Goal: Information Seeking & Learning: Learn about a topic

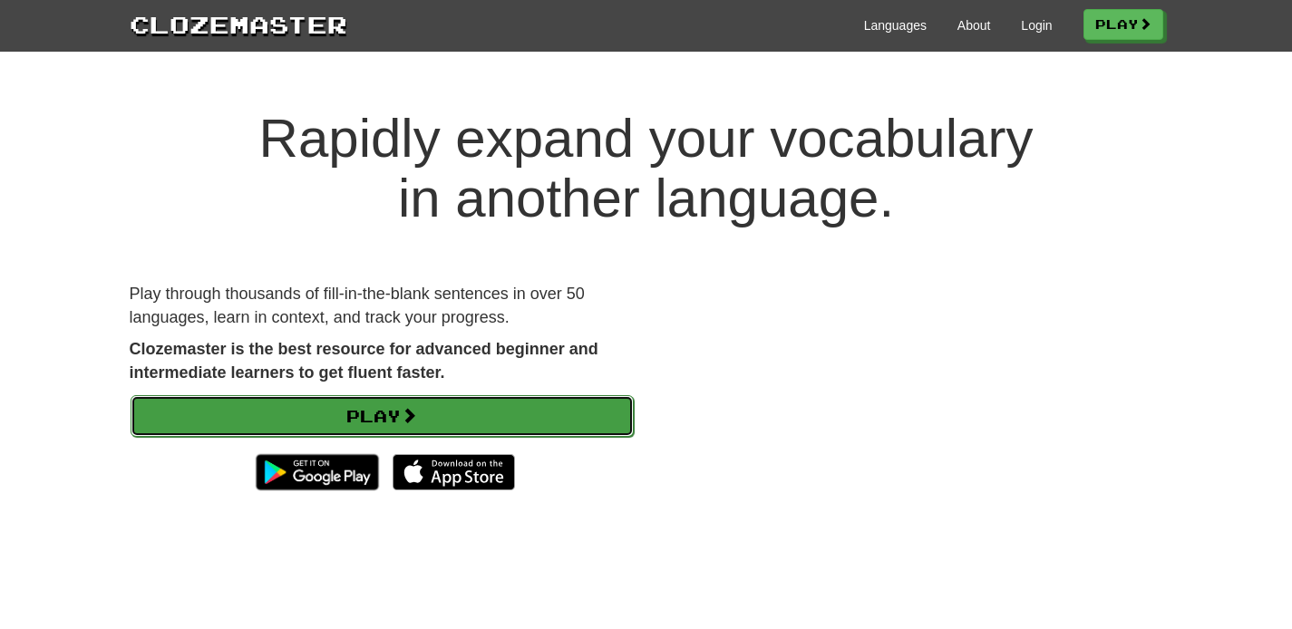
click at [431, 408] on link "Play" at bounding box center [382, 416] width 503 height 42
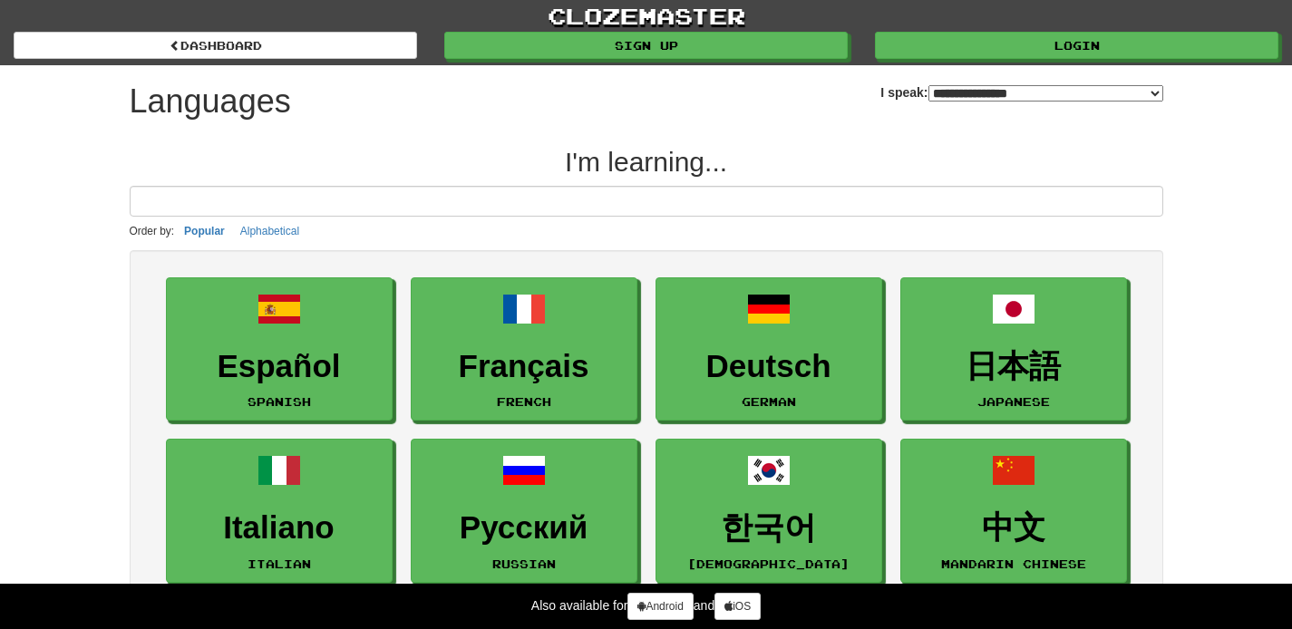
select select "*******"
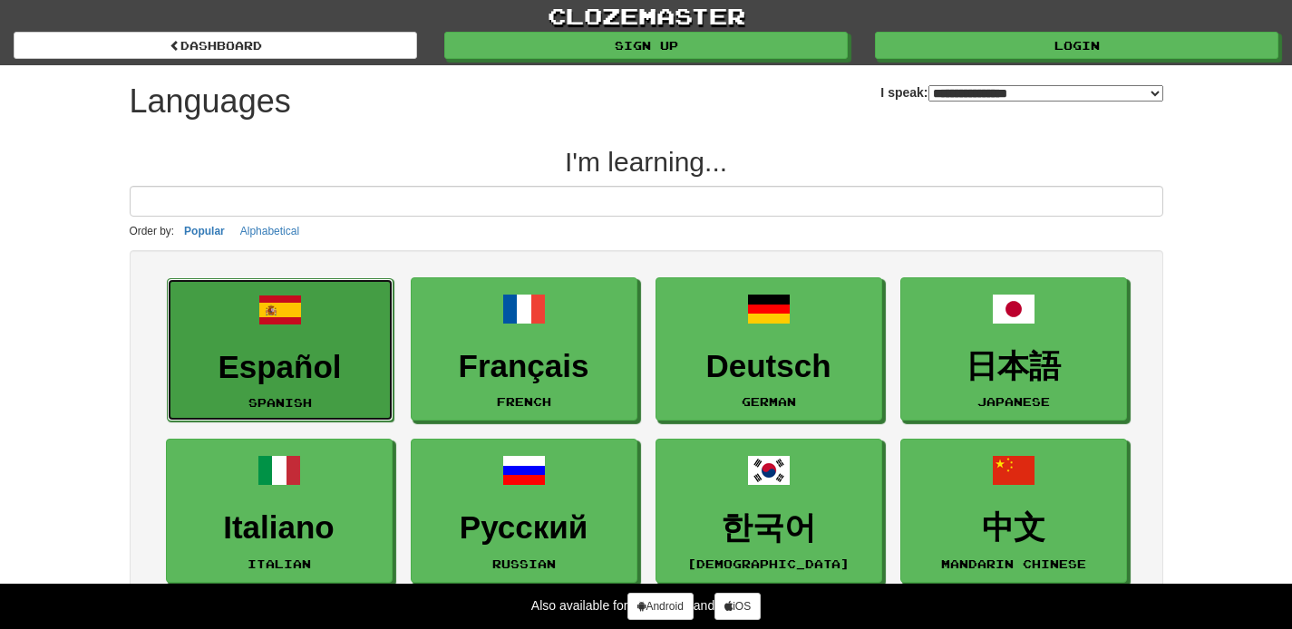
click at [339, 335] on link "Español Spanish" at bounding box center [280, 350] width 227 height 144
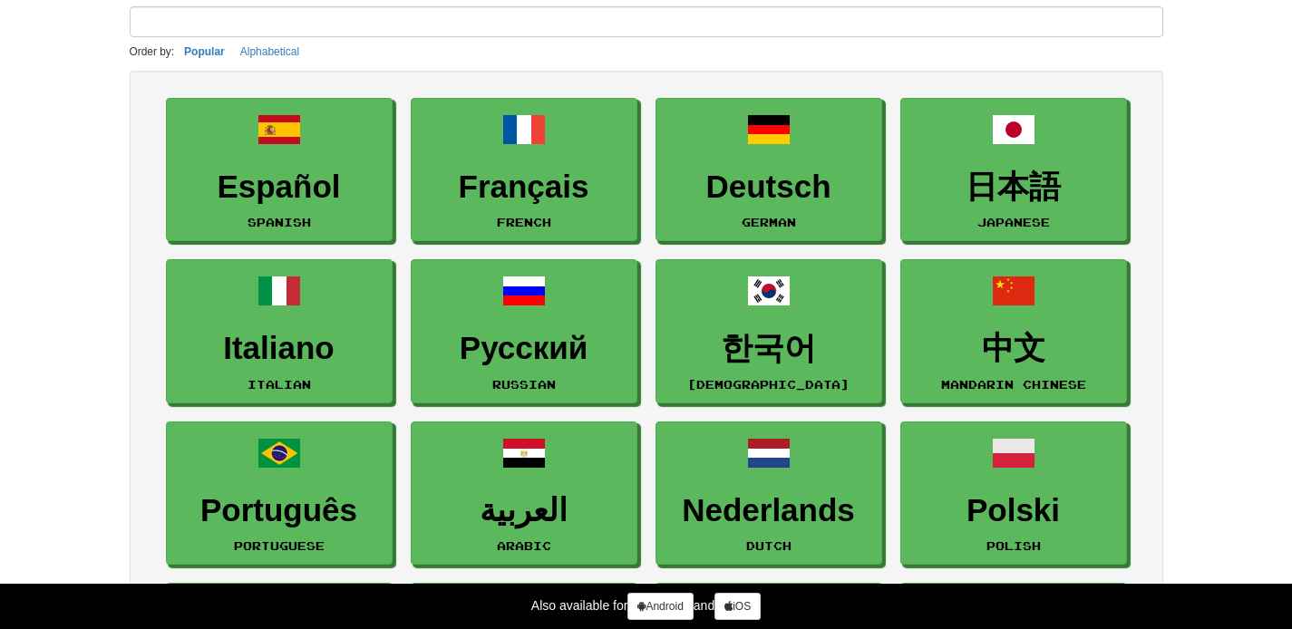
scroll to position [182, 0]
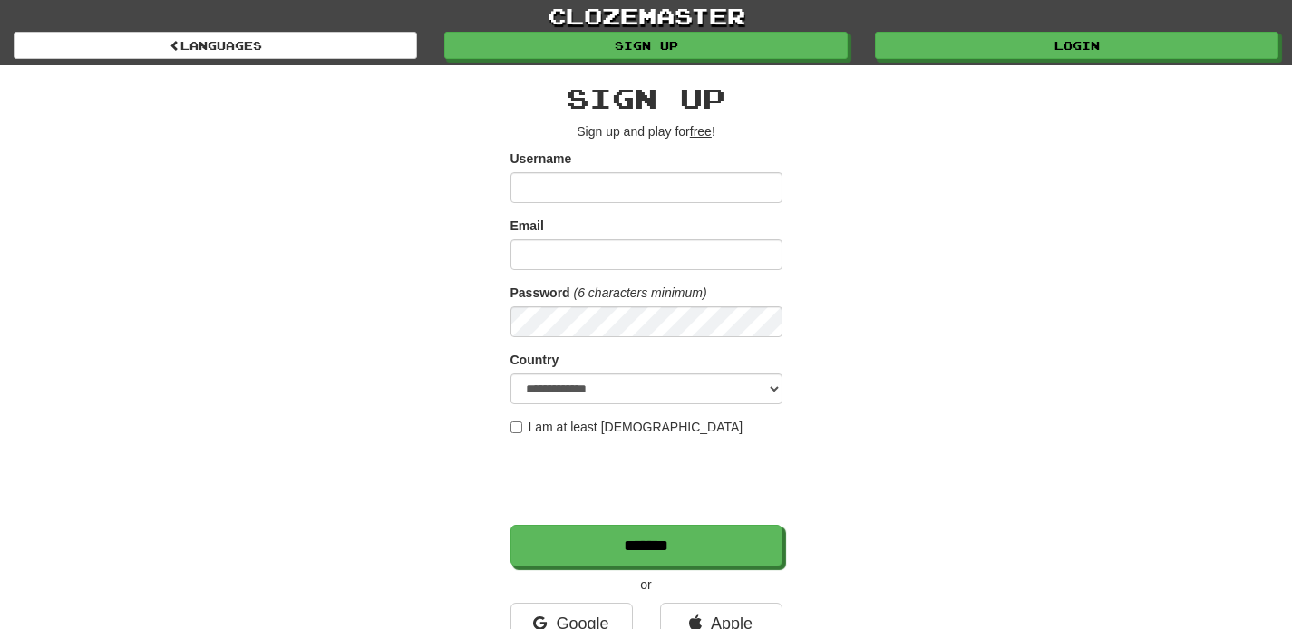
click at [554, 190] on input "Username" at bounding box center [647, 187] width 272 height 31
type input "**********"
drag, startPoint x: 652, startPoint y: 189, endPoint x: 491, endPoint y: 180, distance: 161.7
click at [492, 180] on div "**********" at bounding box center [646, 382] width 1061 height 634
click at [585, 263] on input "Email" at bounding box center [647, 254] width 272 height 31
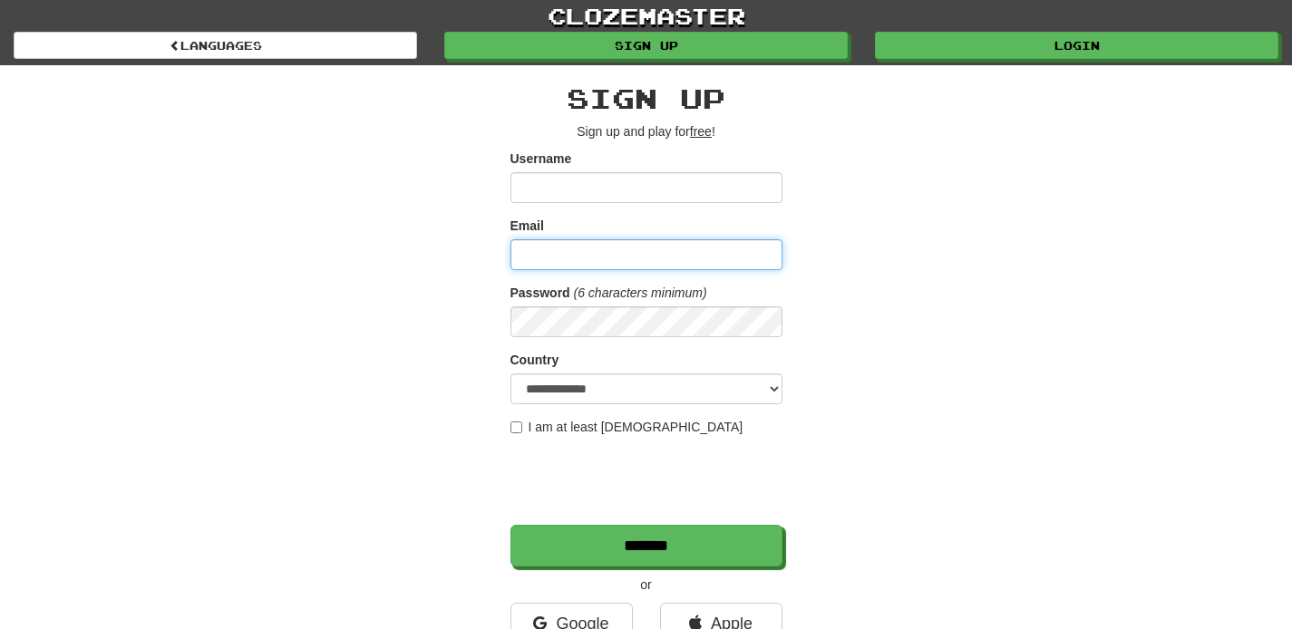
paste input "**********"
type input "**********"
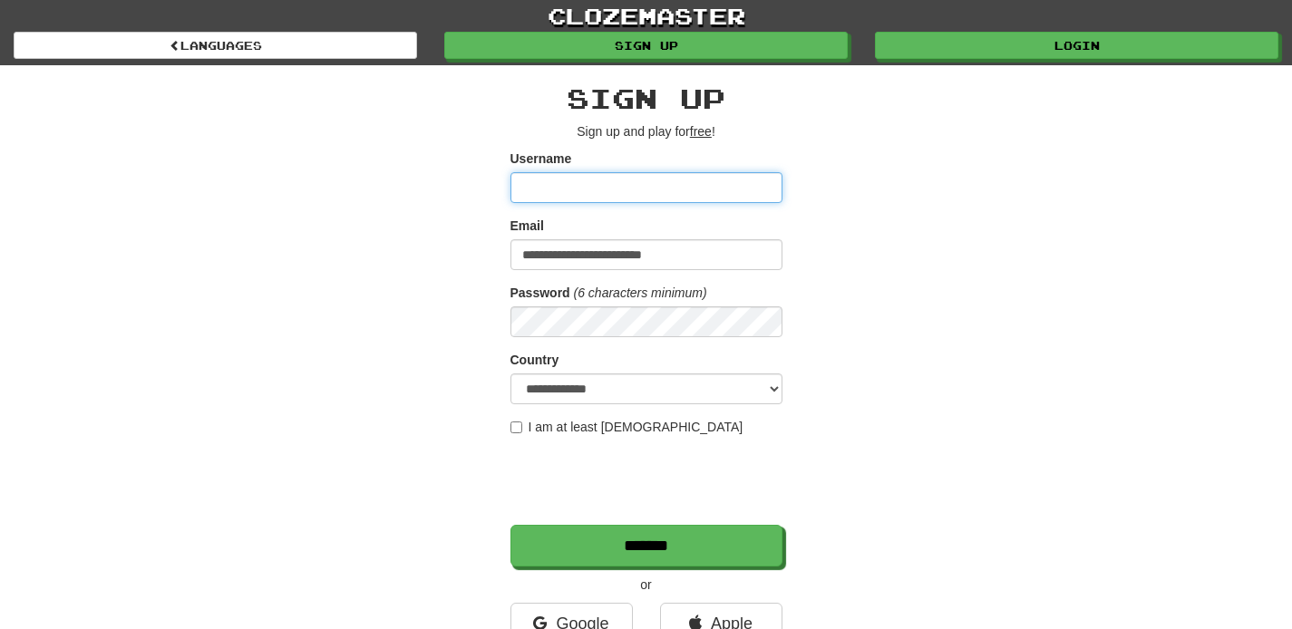
click at [560, 197] on input "Username" at bounding box center [647, 187] width 272 height 31
type input "*"
type input "**********"
click at [520, 420] on label "I am at least 16 years old" at bounding box center [627, 427] width 233 height 18
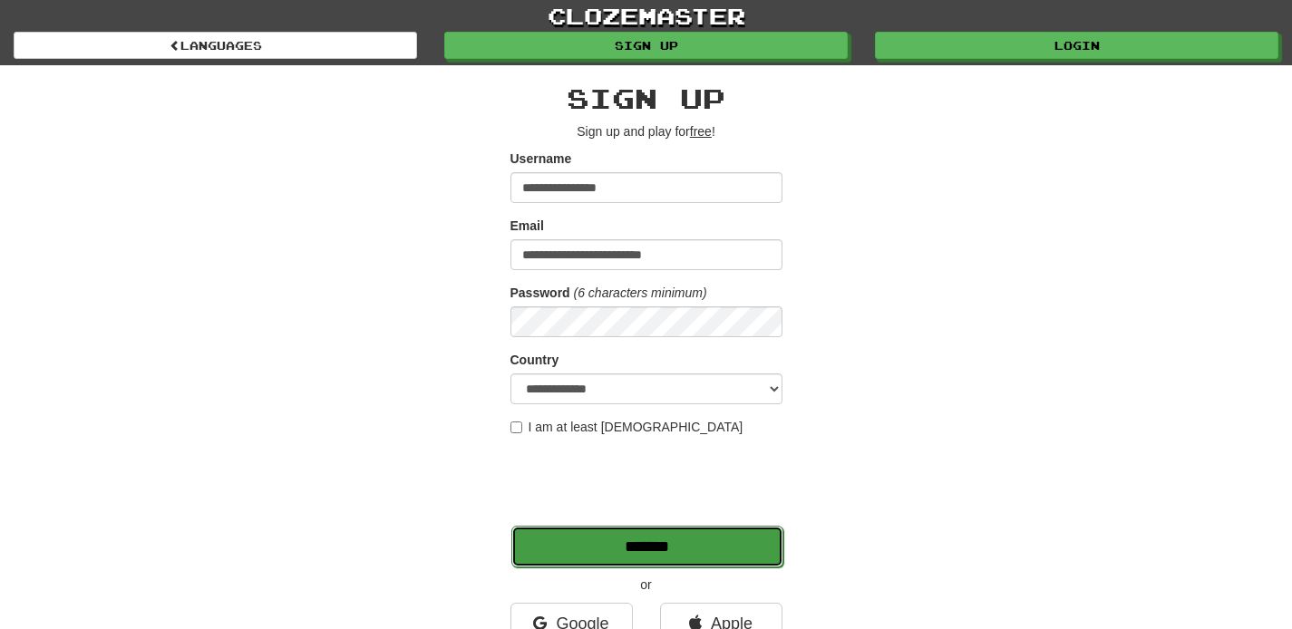
click at [545, 547] on input "*******" at bounding box center [647, 547] width 272 height 42
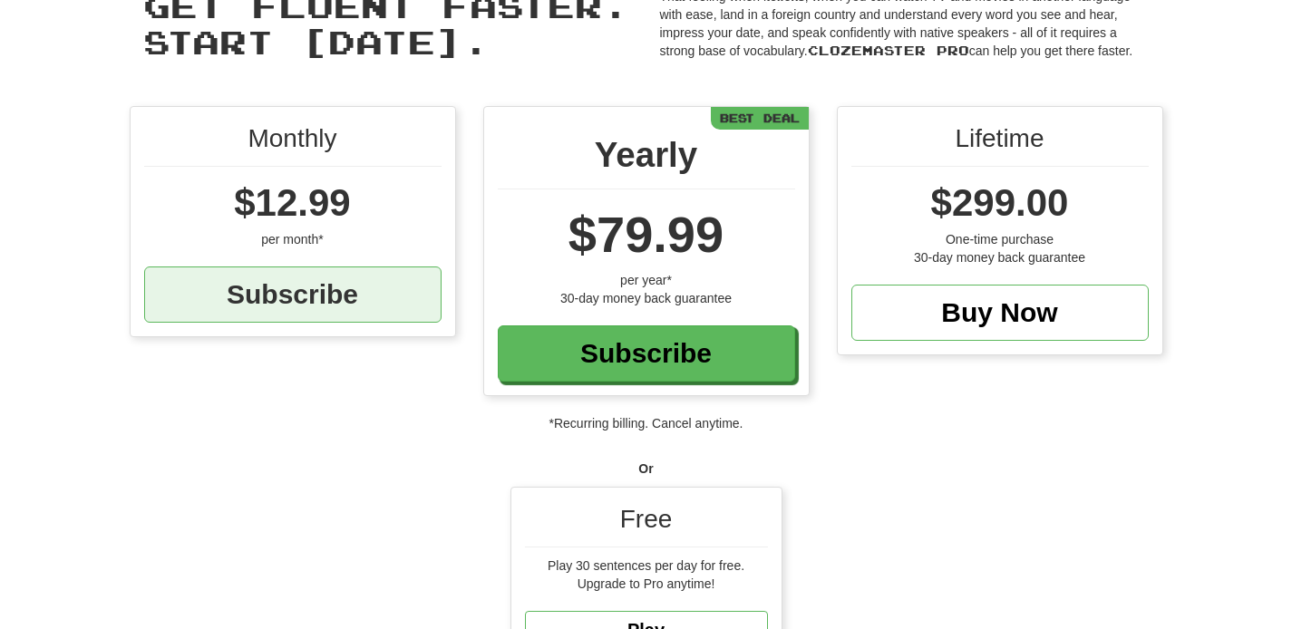
scroll to position [370, 0]
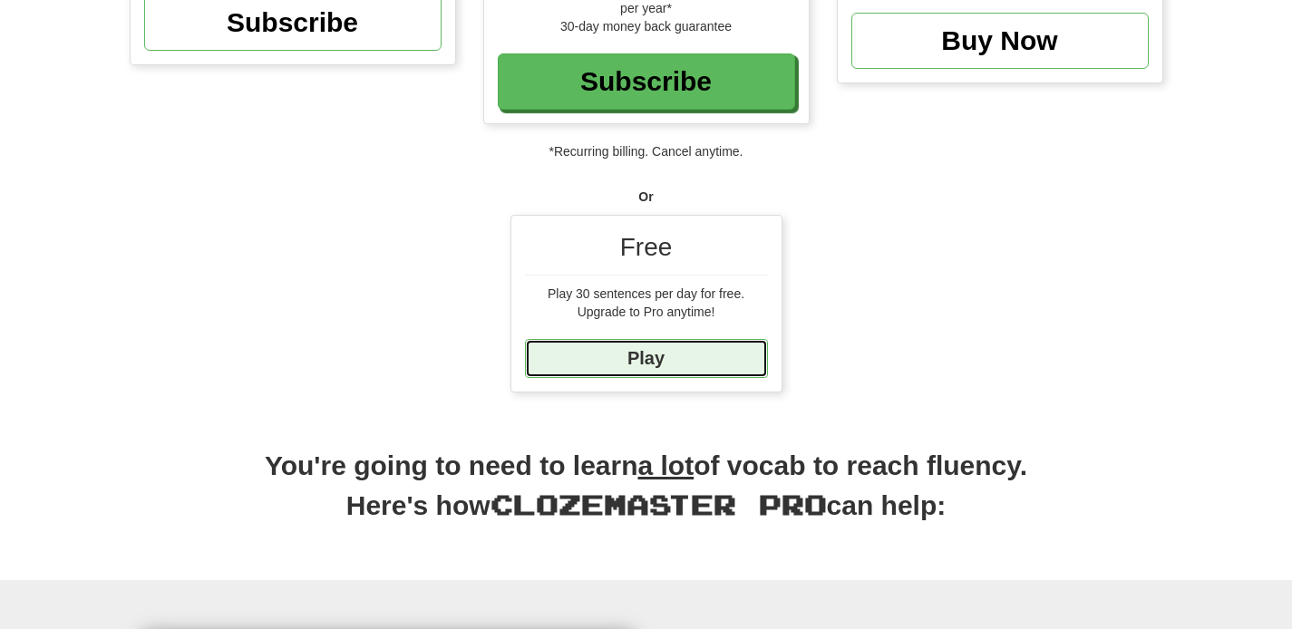
click at [610, 365] on link "Play" at bounding box center [646, 358] width 243 height 39
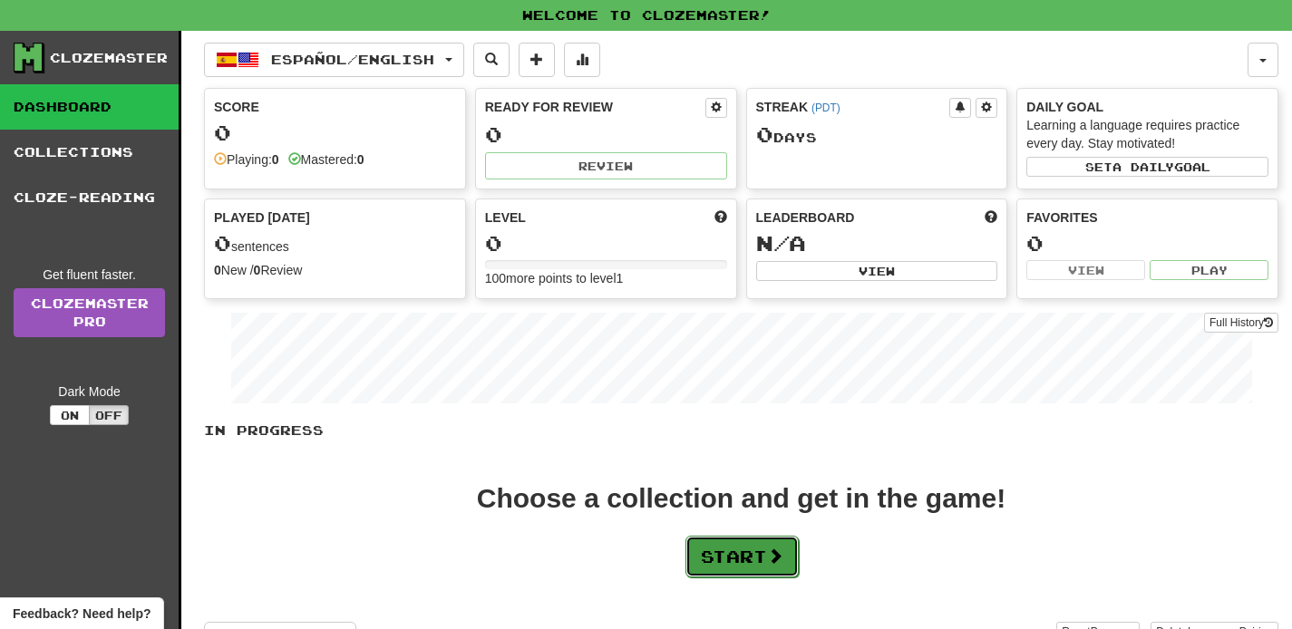
click at [715, 558] on button "Start" at bounding box center [742, 557] width 113 height 42
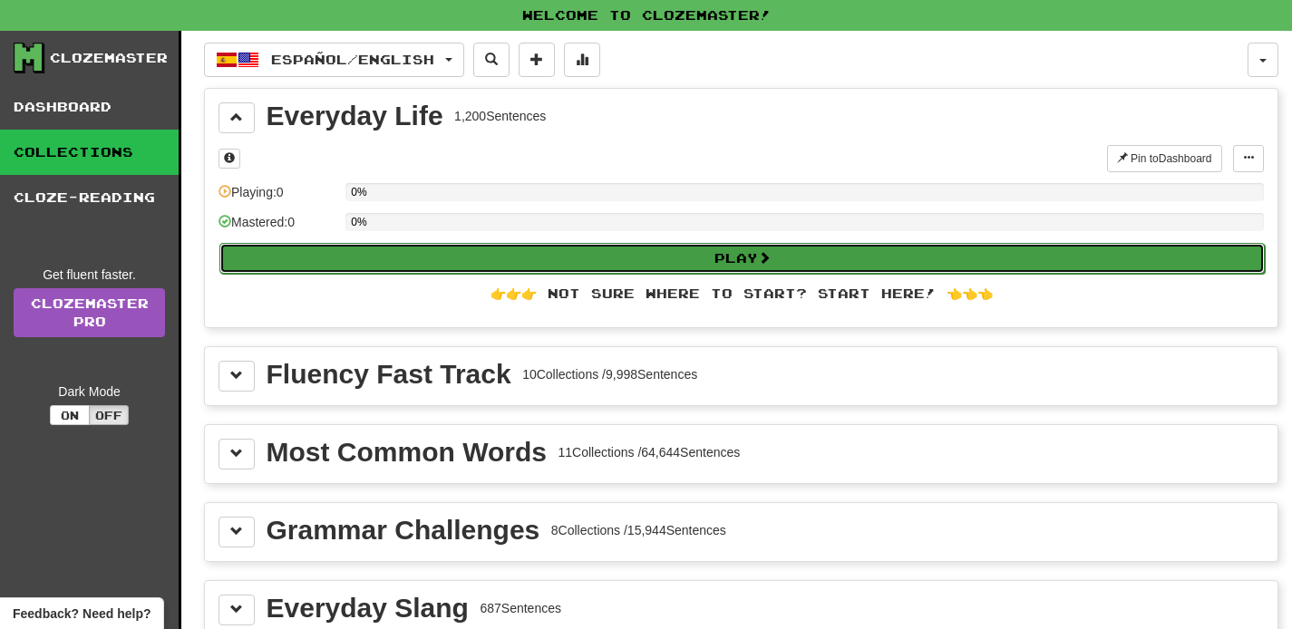
click at [352, 248] on button "Play" at bounding box center [742, 258] width 1046 height 31
select select "**"
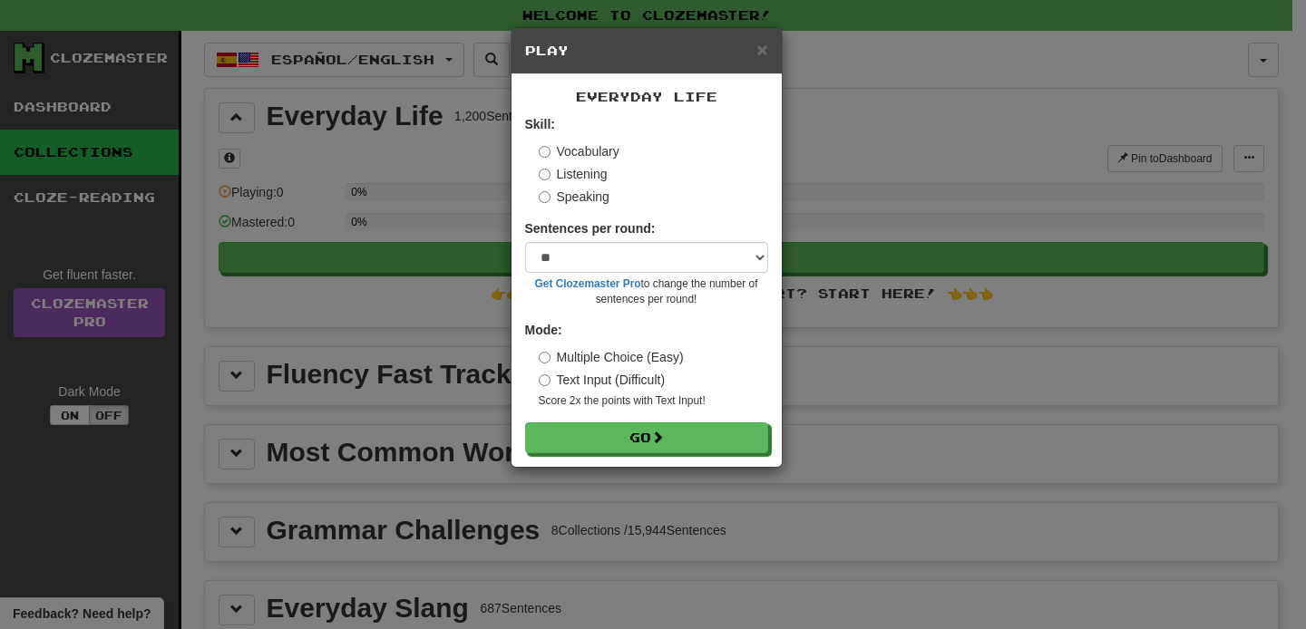
click at [562, 218] on form "Skill: Vocabulary Listening Speaking Sentences per round: * ** ** ** ** ** *** …" at bounding box center [646, 284] width 243 height 338
click at [562, 277] on small "Get Clozemaster Pro to change the number of sentences per round!" at bounding box center [646, 292] width 243 height 31
click at [550, 258] on select "* ** ** ** ** ** *** ********" at bounding box center [646, 257] width 243 height 31
click at [543, 251] on select "* ** ** ** ** ** *** ********" at bounding box center [646, 257] width 243 height 31
click at [543, 248] on select "* ** ** ** ** ** *** ********" at bounding box center [646, 257] width 243 height 31
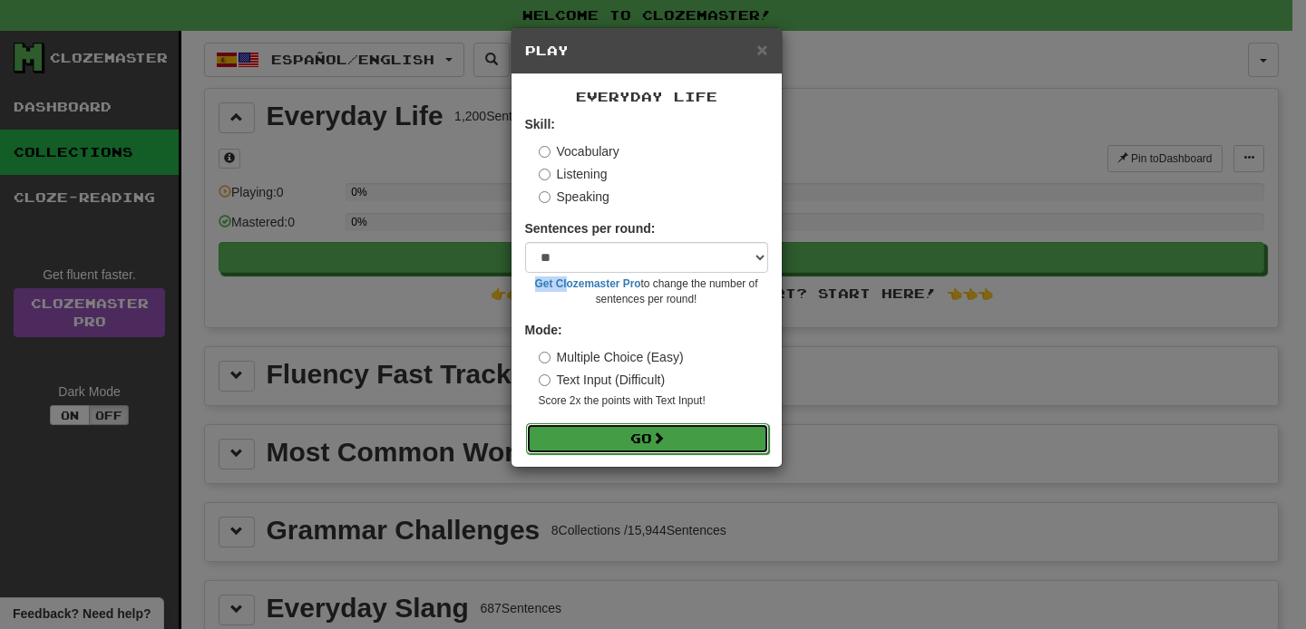
click at [549, 423] on button "Go" at bounding box center [647, 438] width 243 height 31
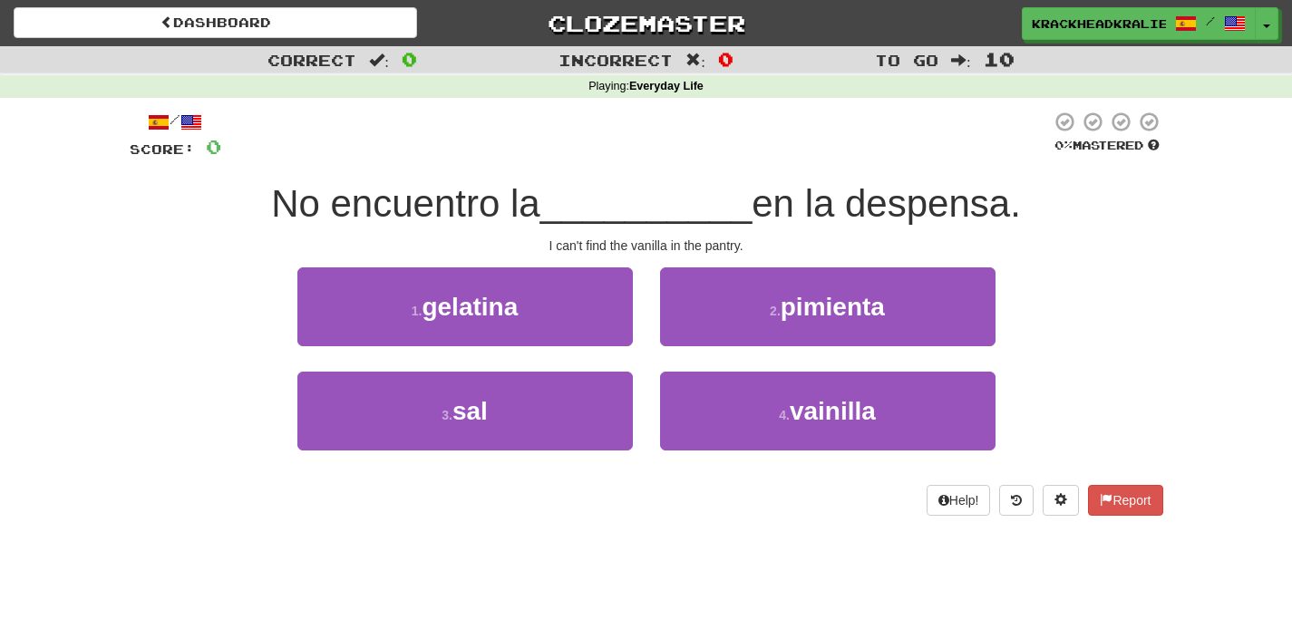
click at [403, 209] on span "No encuentro la" at bounding box center [405, 203] width 269 height 43
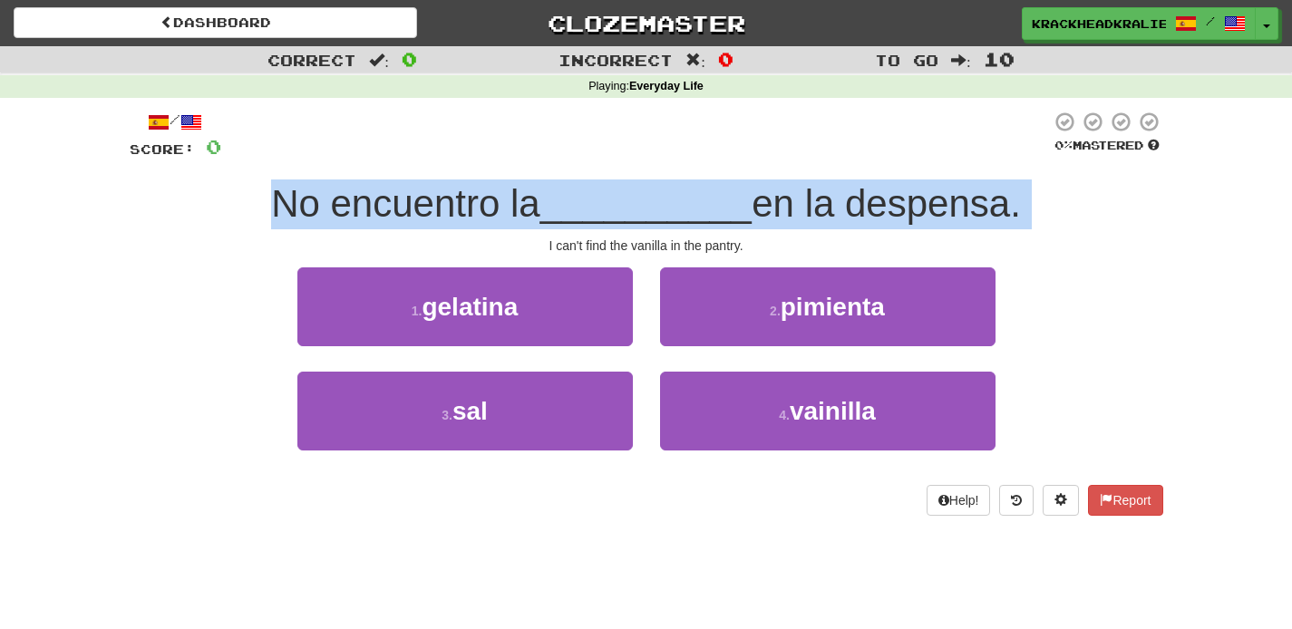
click at [403, 209] on span "No encuentro la" at bounding box center [405, 203] width 269 height 43
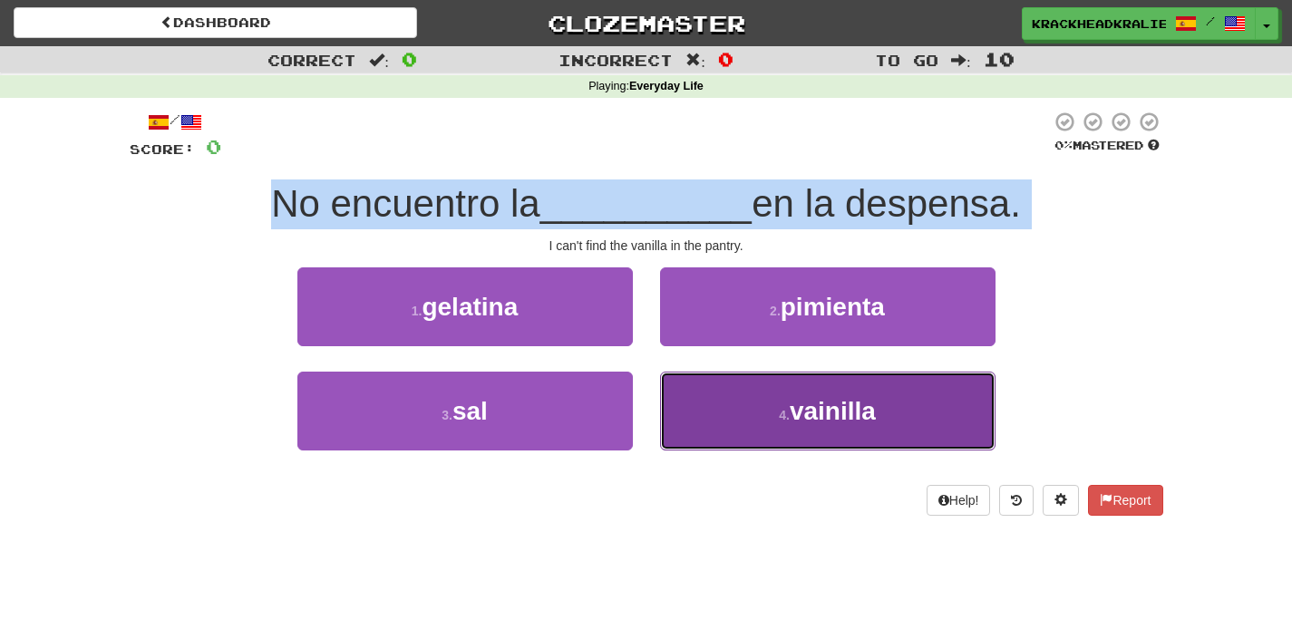
click at [766, 402] on button "4 . vainilla" at bounding box center [828, 411] width 336 height 79
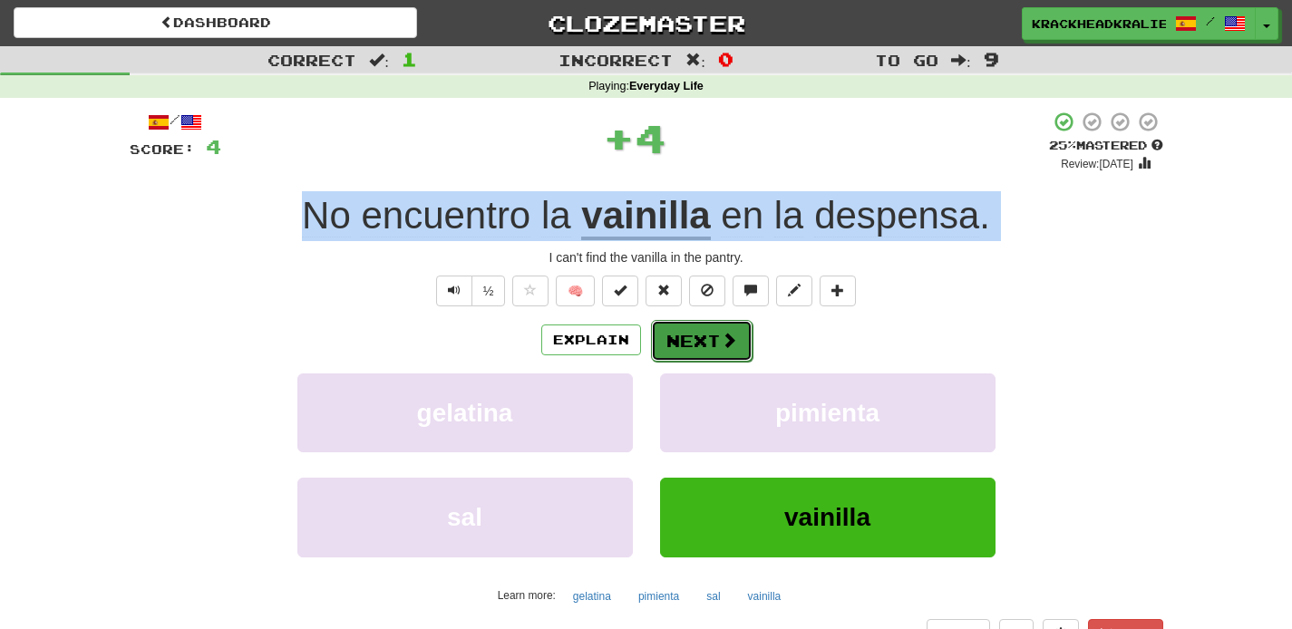
click at [677, 350] on button "Next" at bounding box center [702, 341] width 102 height 42
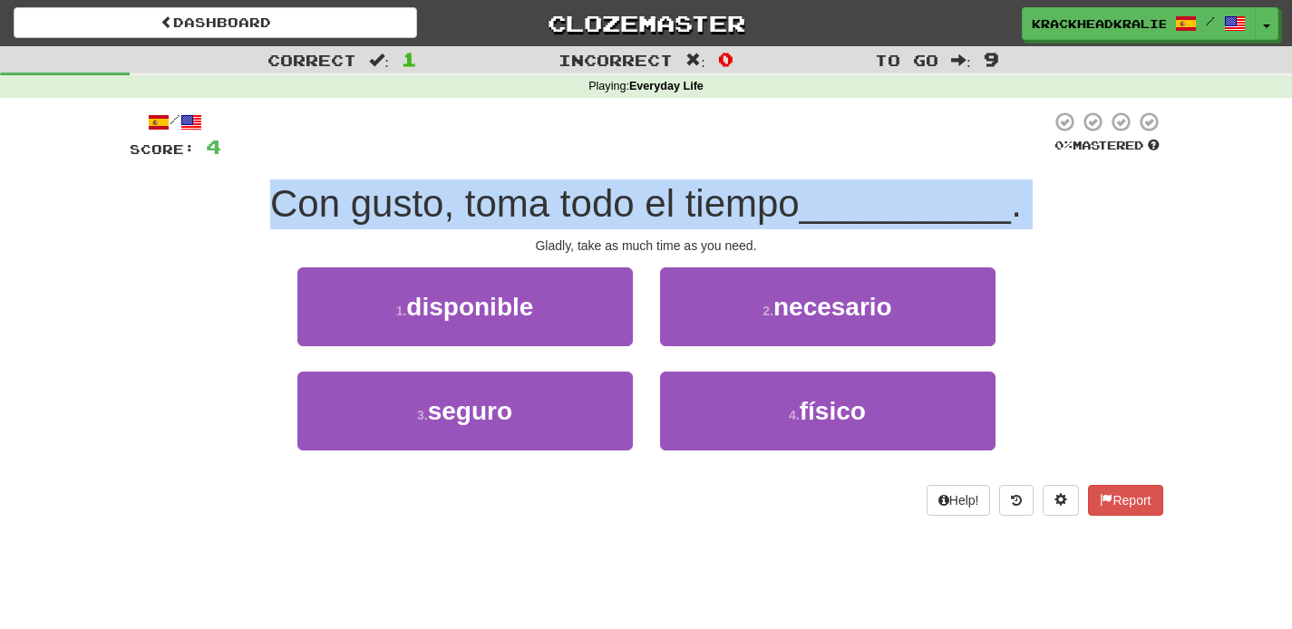
click at [467, 188] on span "Con gusto, toma todo el tiempo" at bounding box center [535, 203] width 530 height 43
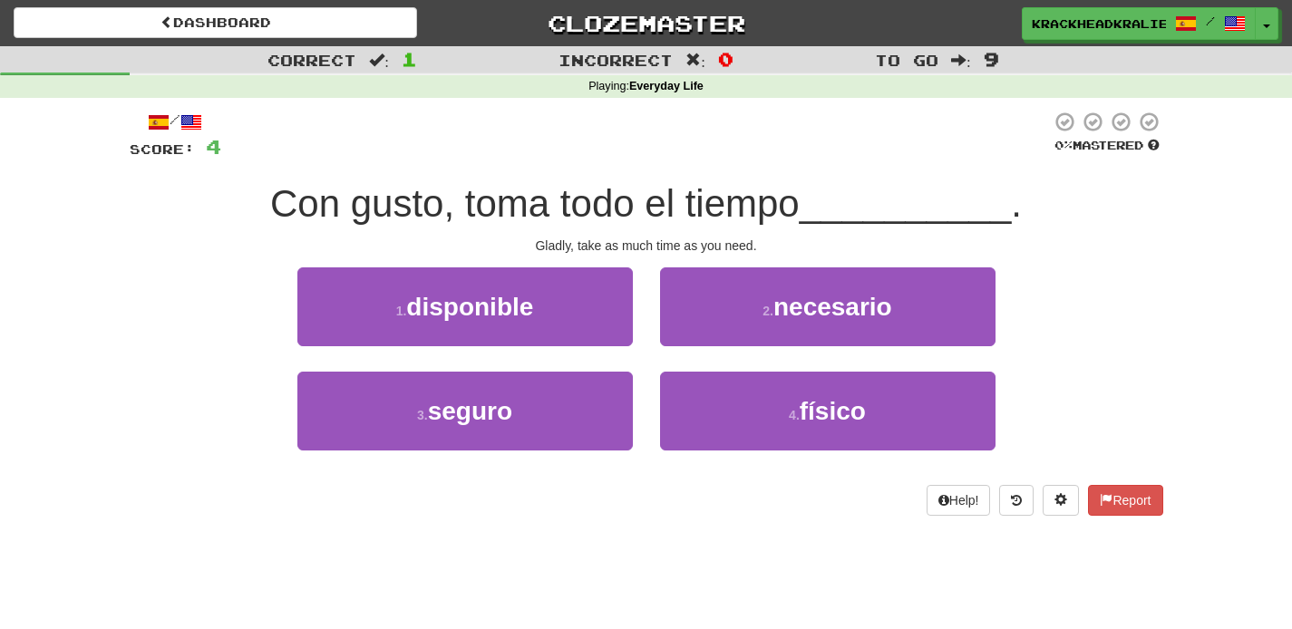
click at [467, 188] on span "Con gusto, toma todo el tiempo" at bounding box center [535, 203] width 530 height 43
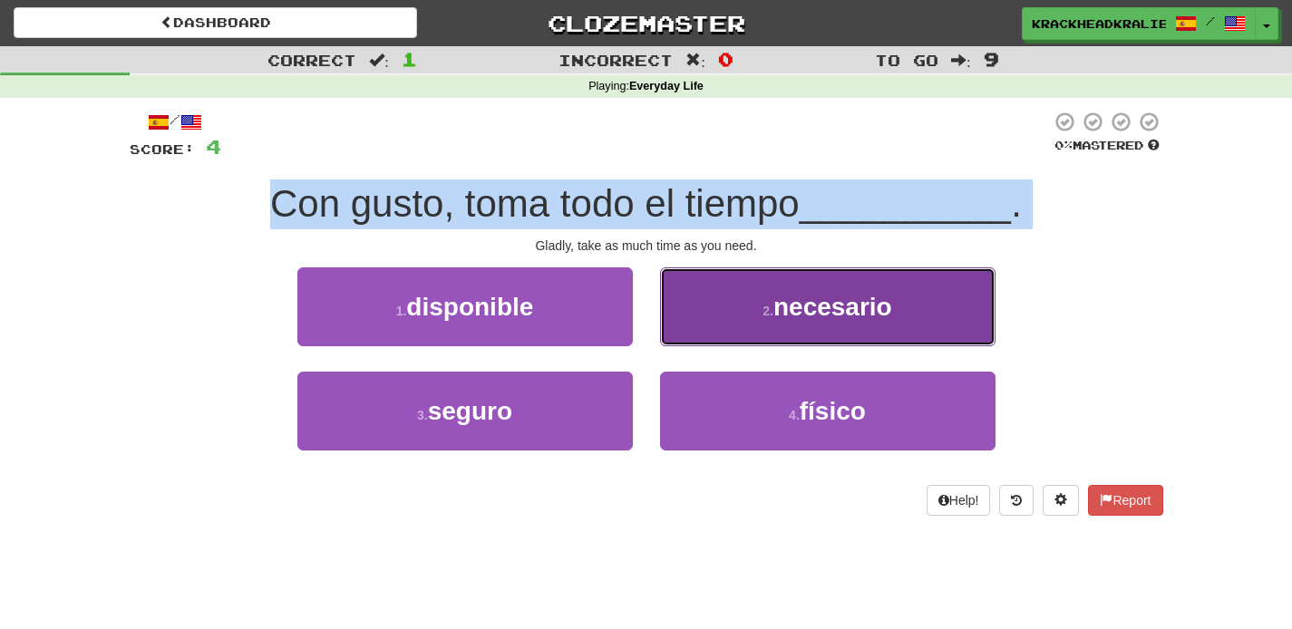
click at [715, 317] on button "2 . necesario" at bounding box center [828, 307] width 336 height 79
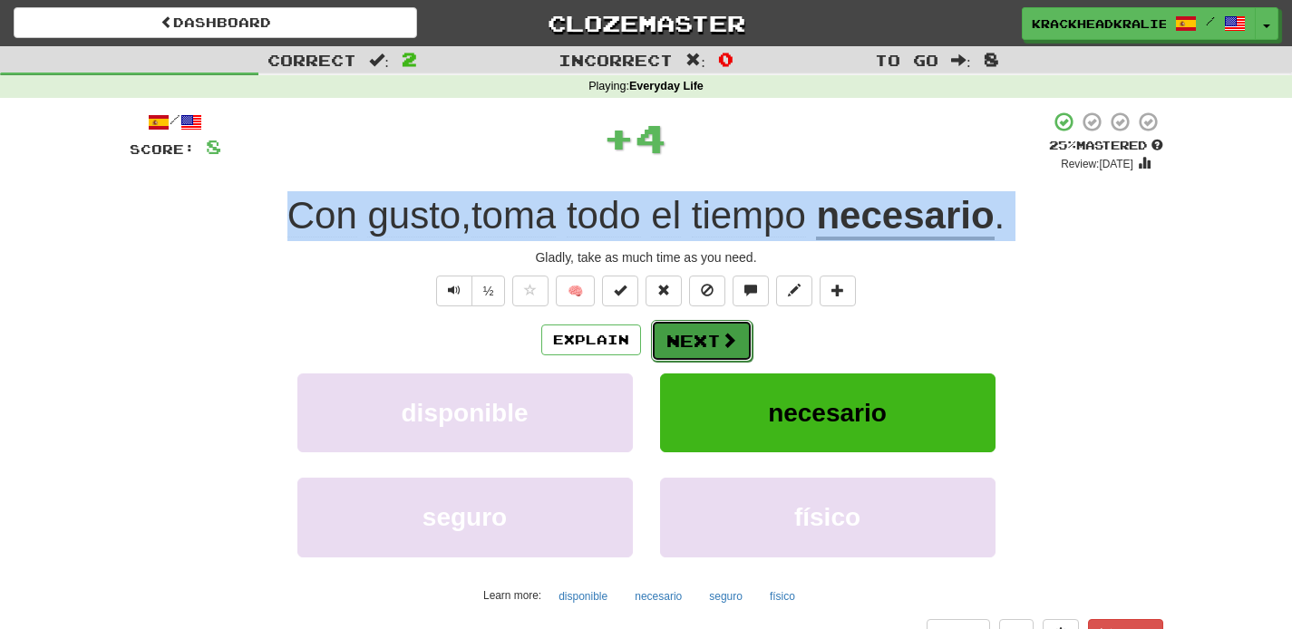
click at [696, 328] on button "Next" at bounding box center [702, 341] width 102 height 42
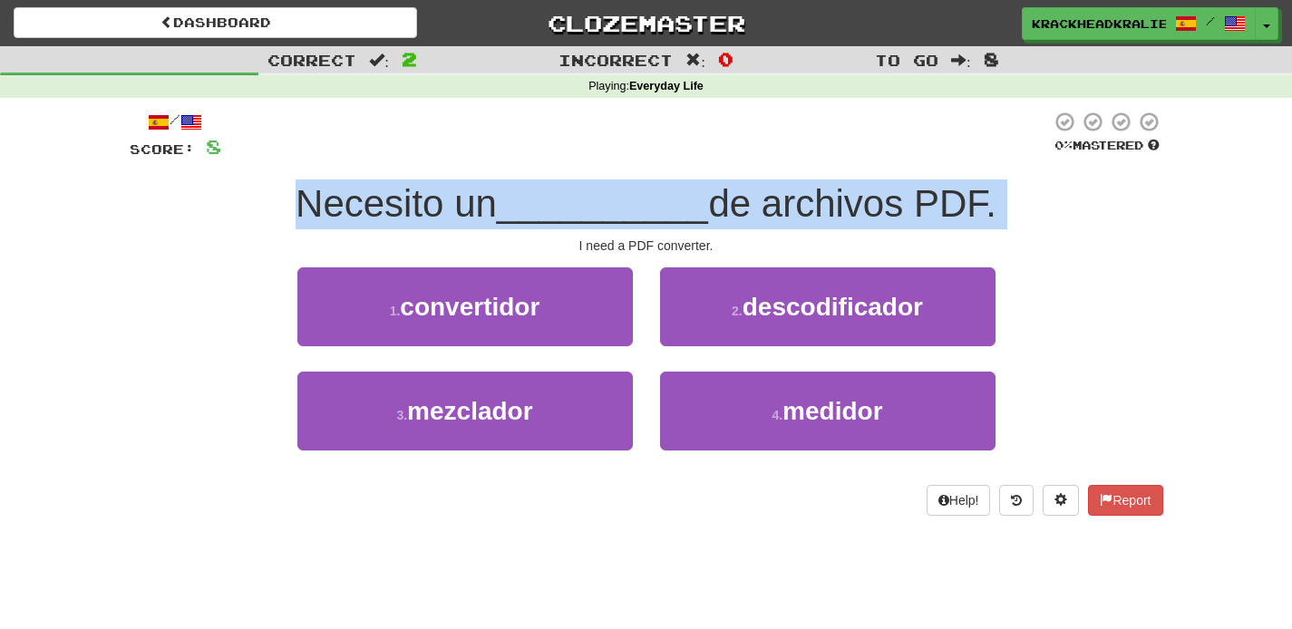
click at [447, 213] on span "Necesito un" at bounding box center [396, 203] width 201 height 43
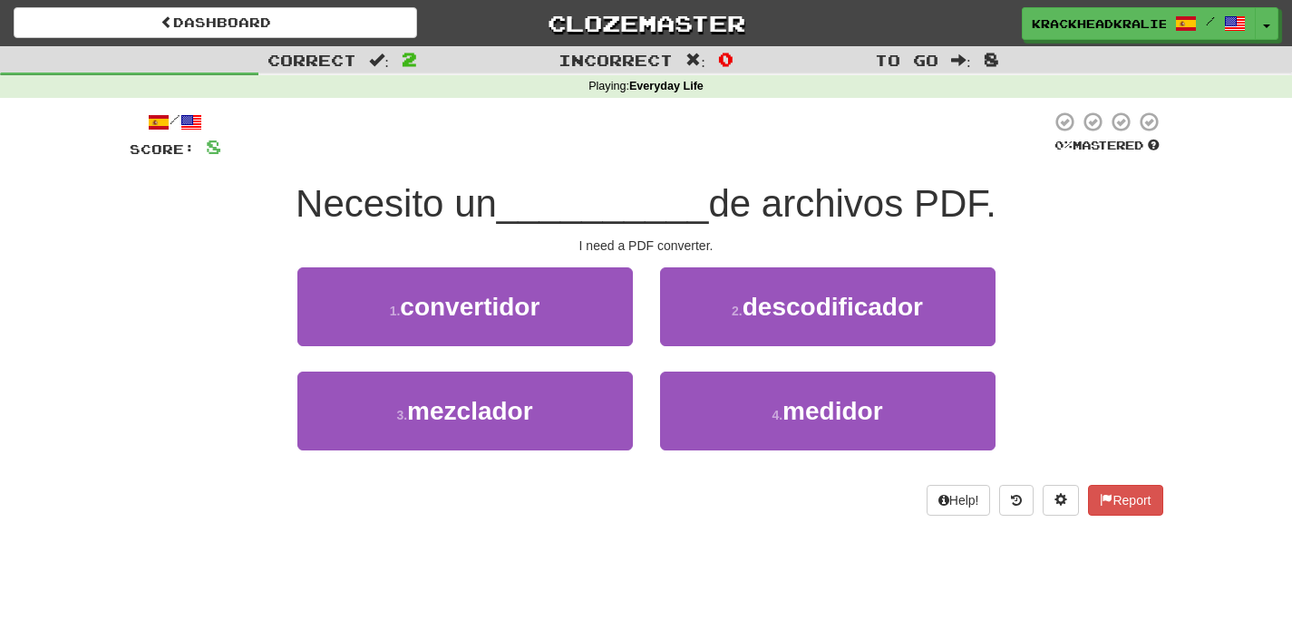
click at [447, 213] on span "Necesito un" at bounding box center [396, 203] width 201 height 43
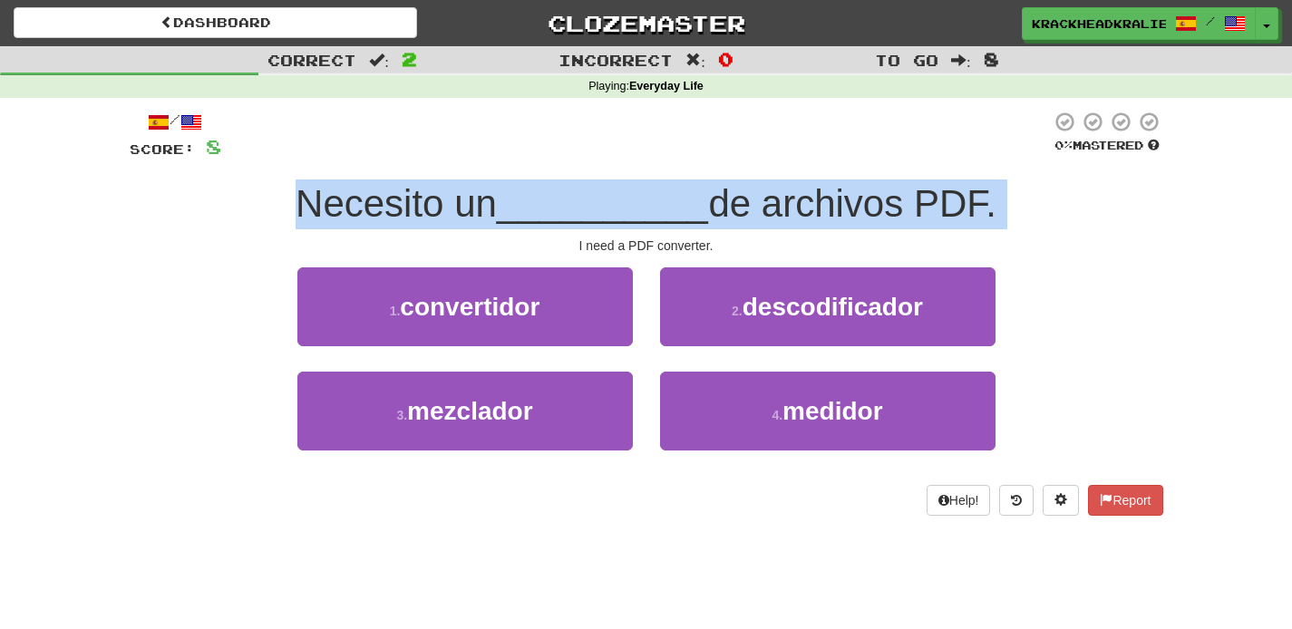
click at [447, 213] on span "Necesito un" at bounding box center [396, 203] width 201 height 43
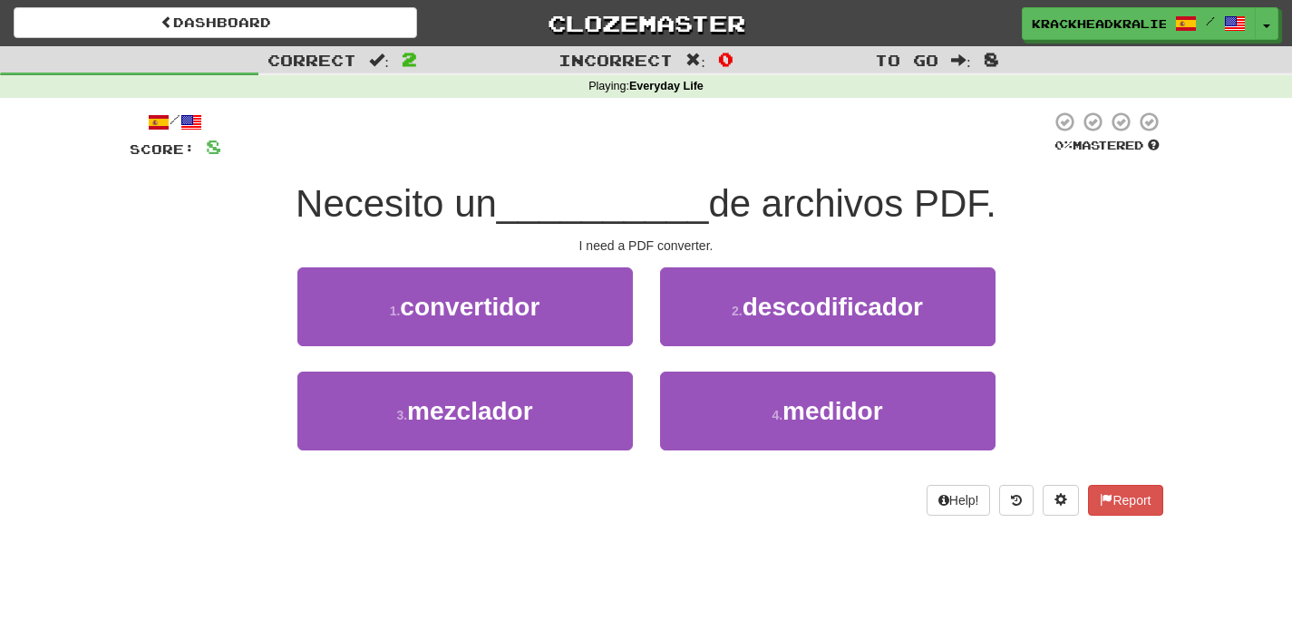
click at [447, 213] on span "Necesito un" at bounding box center [396, 203] width 201 height 43
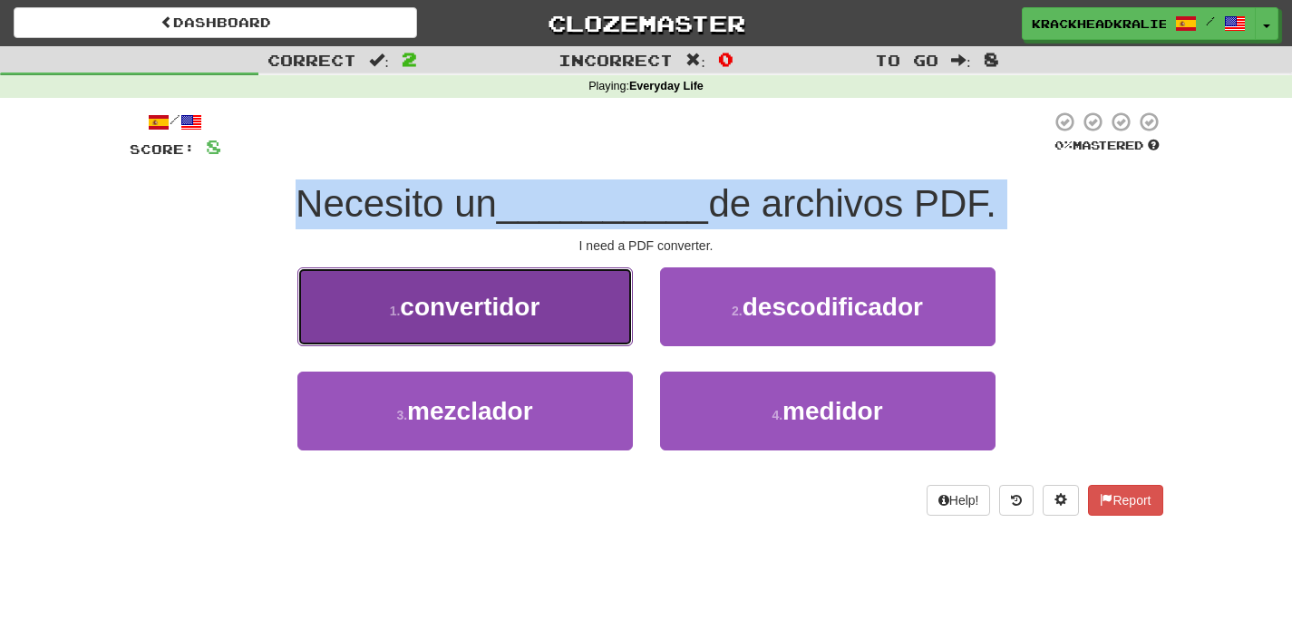
click at [463, 331] on button "1 . convertidor" at bounding box center [465, 307] width 336 height 79
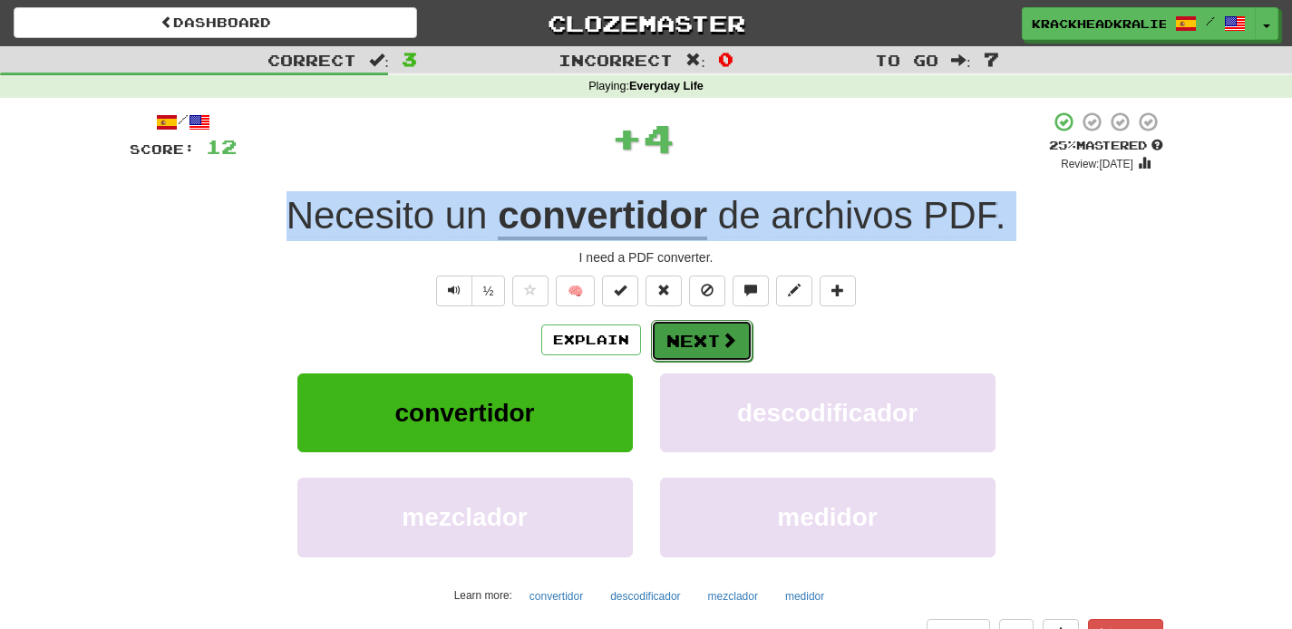
click at [713, 349] on button "Next" at bounding box center [702, 341] width 102 height 42
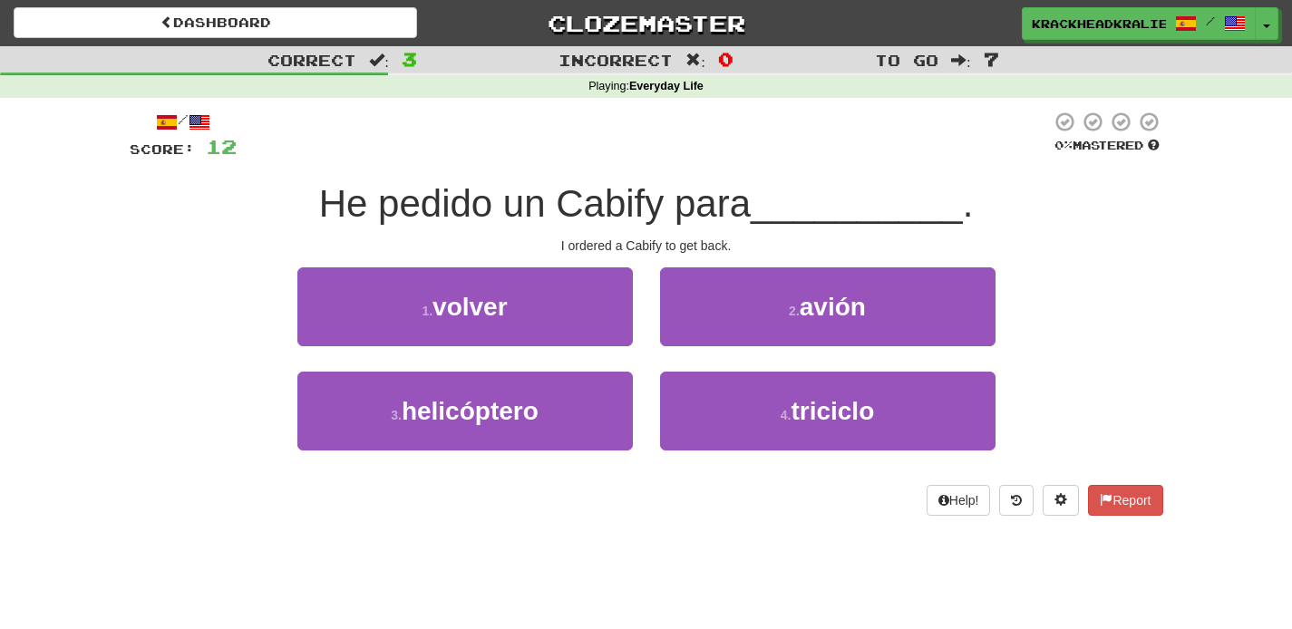
click at [190, 315] on div "1 . volver 2 . avión" at bounding box center [646, 320] width 1088 height 104
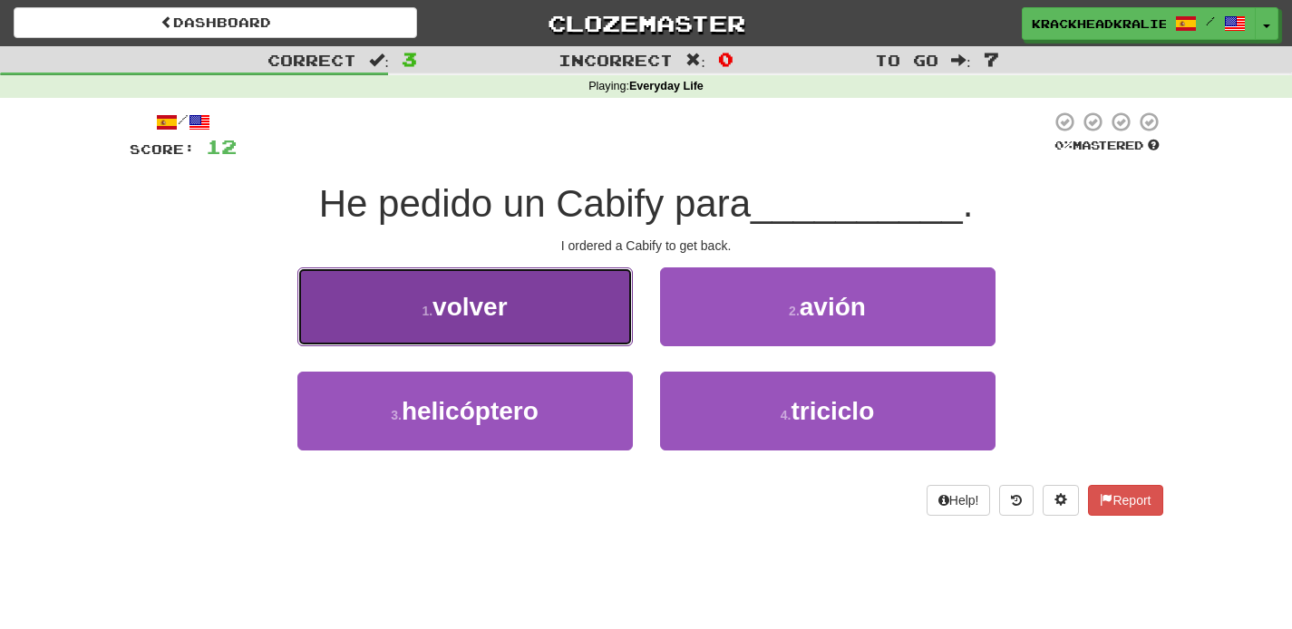
click at [614, 315] on button "1 . volver" at bounding box center [465, 307] width 336 height 79
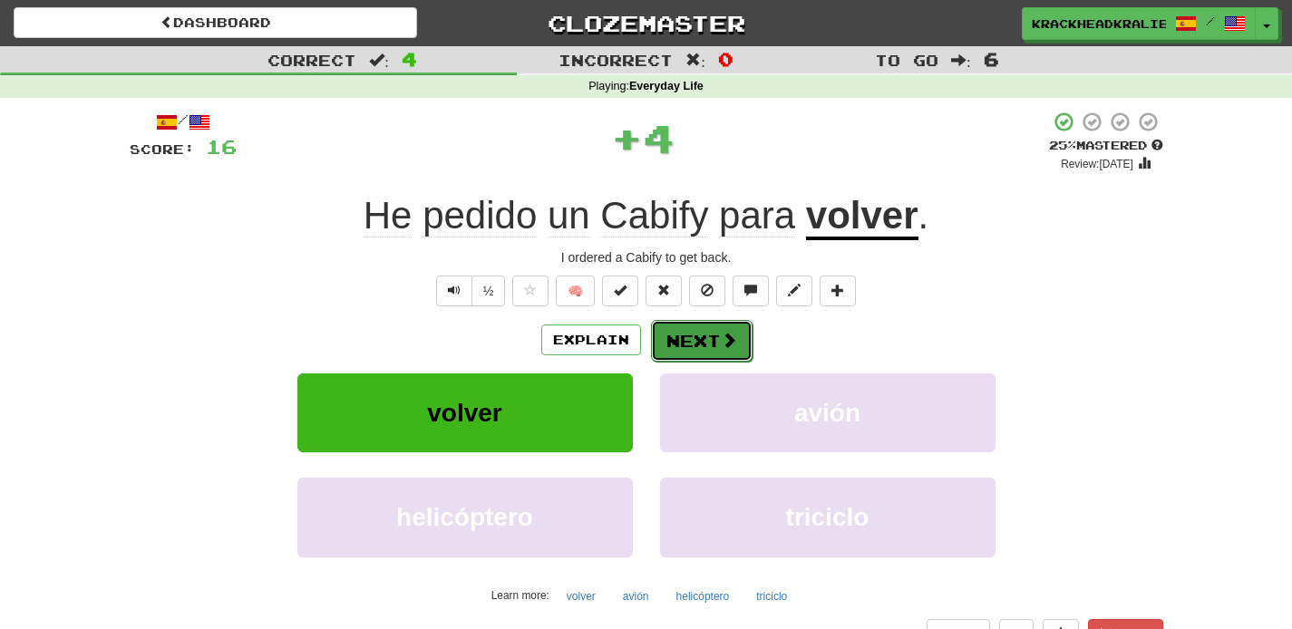
click at [721, 341] on span at bounding box center [729, 340] width 16 height 16
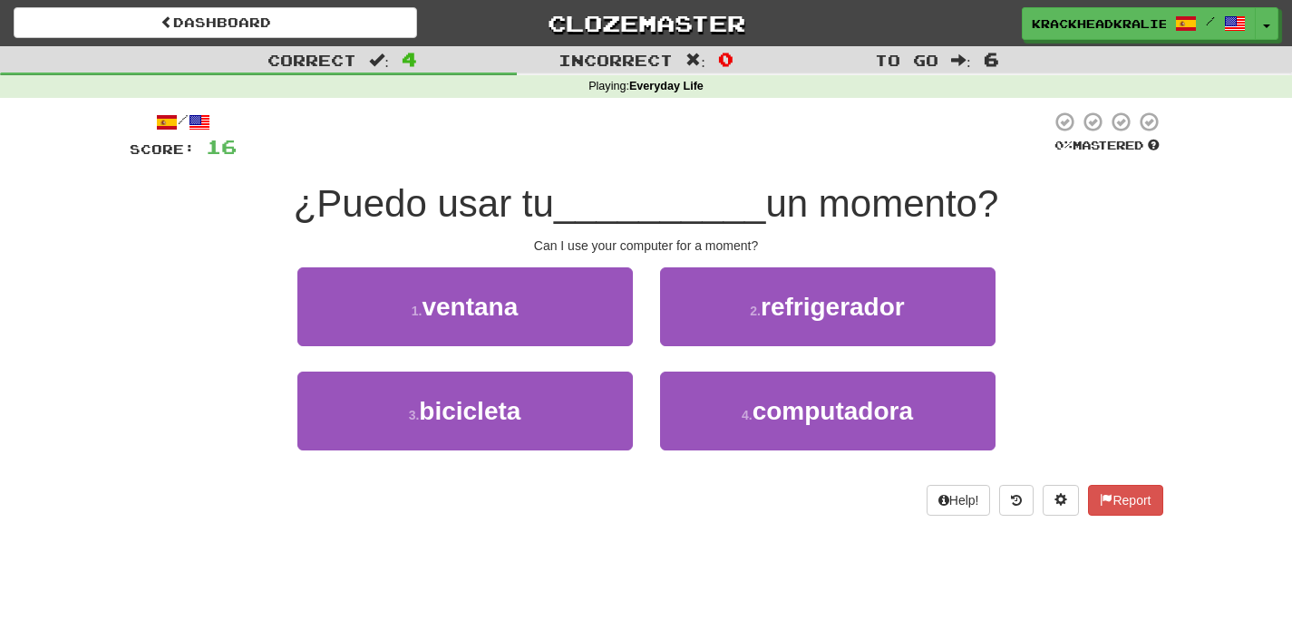
click at [476, 207] on span "¿Puedo usar tu" at bounding box center [424, 203] width 260 height 43
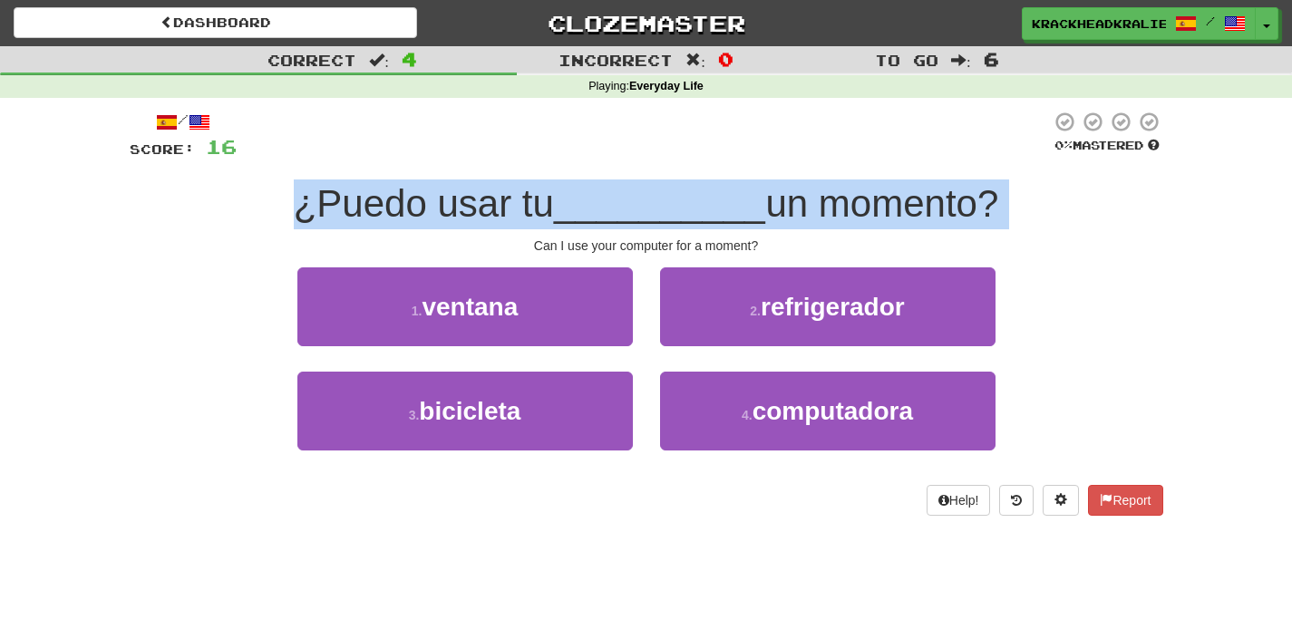
click at [476, 207] on span "¿Puedo usar tu" at bounding box center [424, 203] width 260 height 43
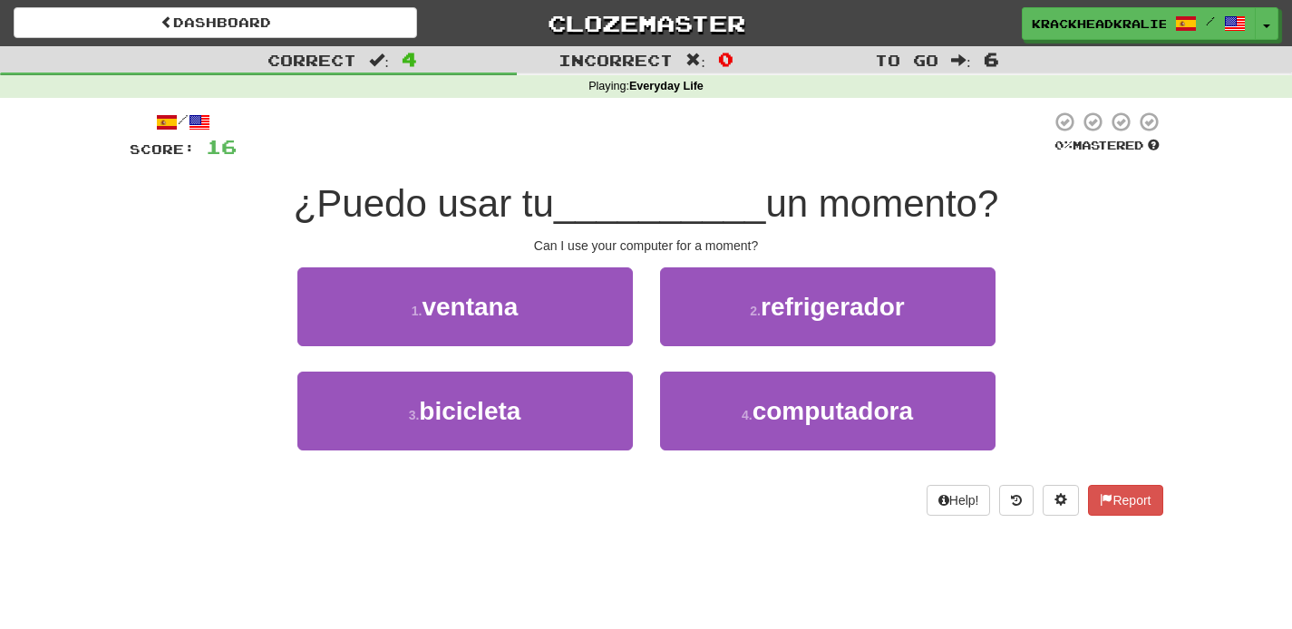
click at [476, 207] on span "¿Puedo usar tu" at bounding box center [424, 203] width 260 height 43
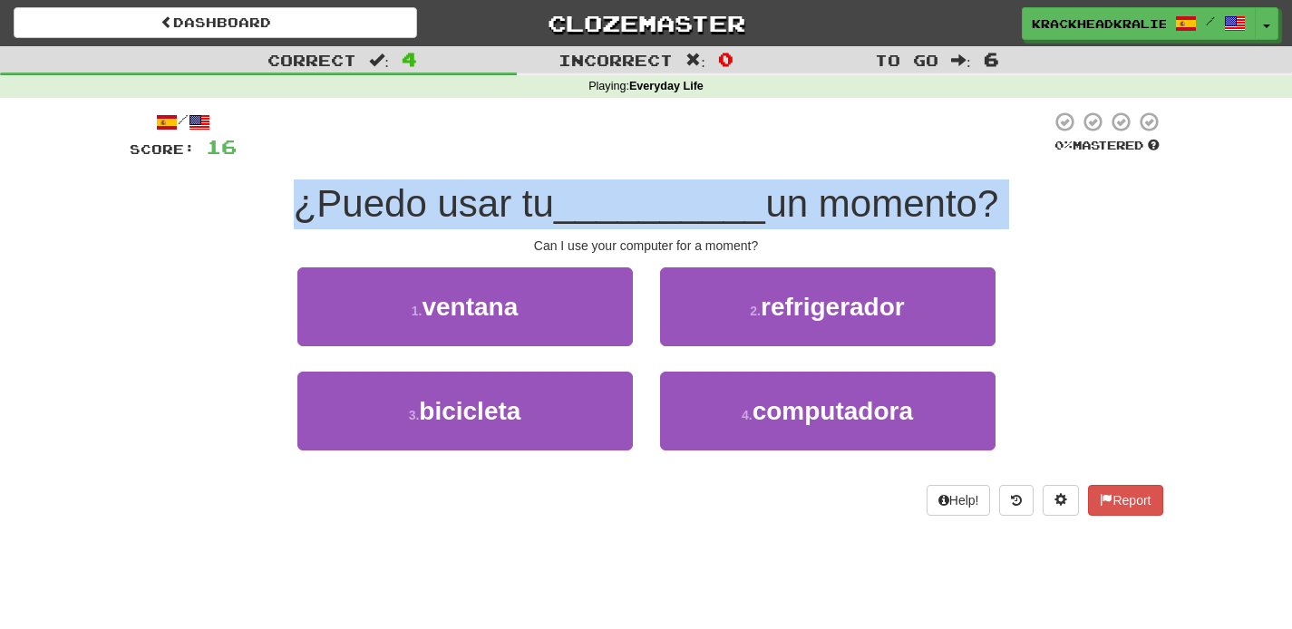
click at [476, 207] on span "¿Puedo usar tu" at bounding box center [424, 203] width 260 height 43
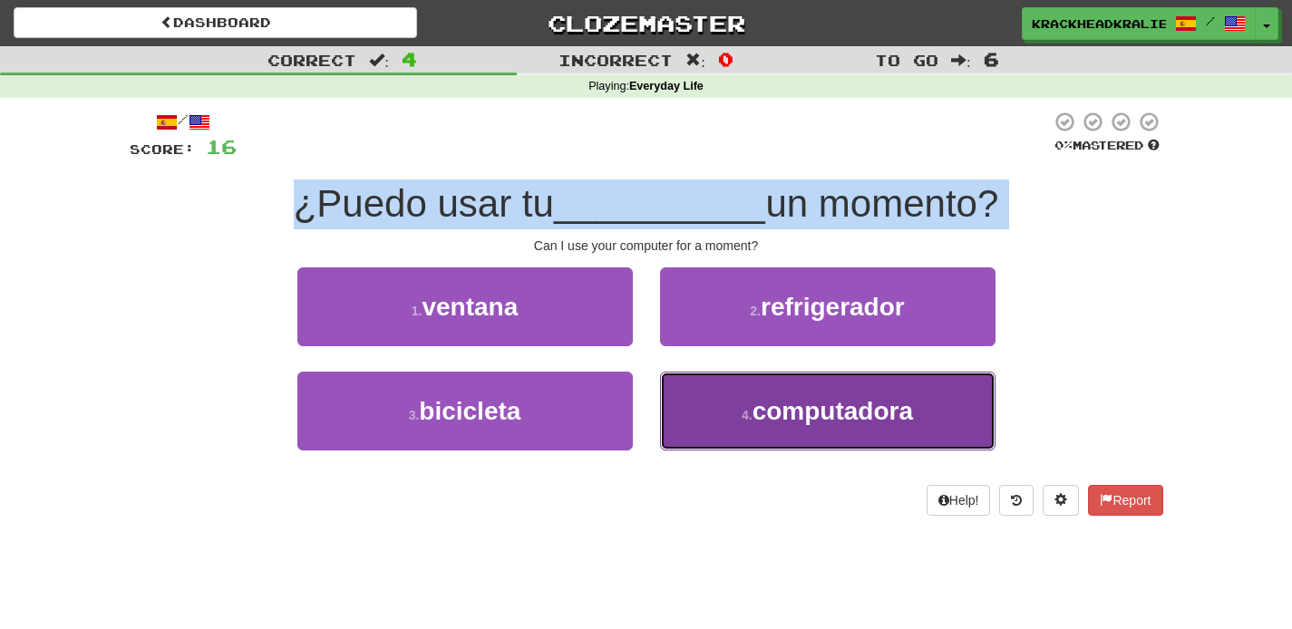
click at [727, 426] on button "4 . computadora" at bounding box center [828, 411] width 336 height 79
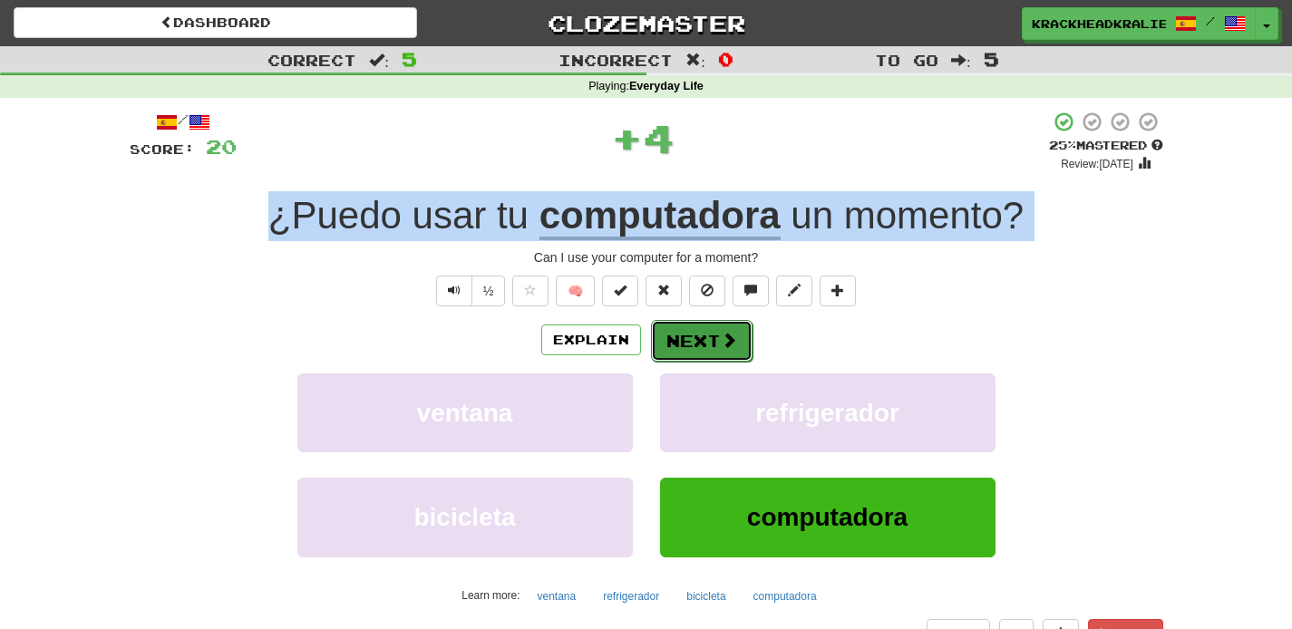
click at [714, 349] on button "Next" at bounding box center [702, 341] width 102 height 42
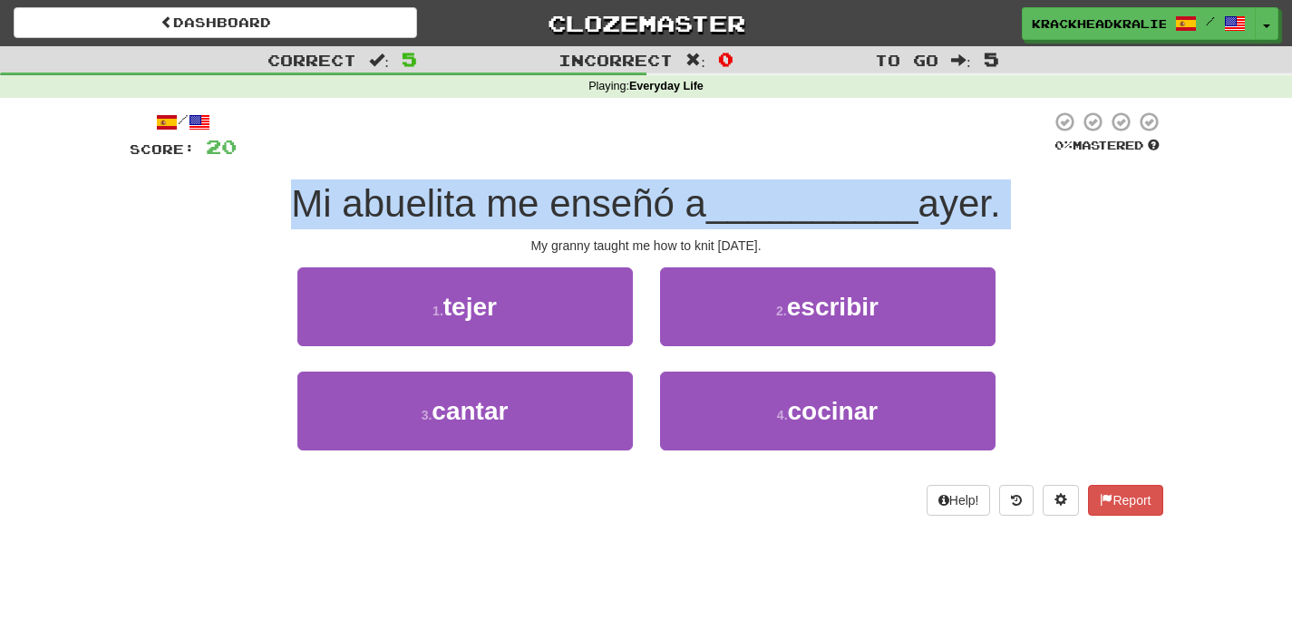
click at [575, 241] on div "My granny taught me how to knit [DATE]." at bounding box center [647, 246] width 1034 height 18
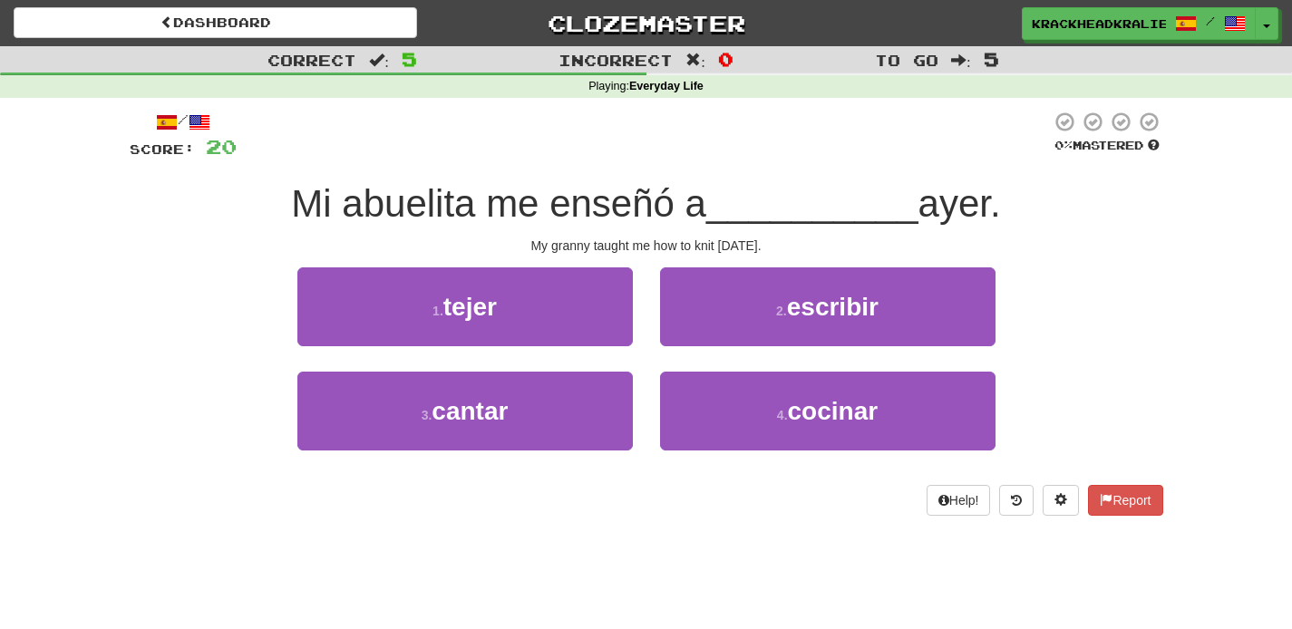
click at [575, 241] on div "My granny taught me how to knit [DATE]." at bounding box center [647, 246] width 1034 height 18
click at [537, 202] on span "Mi abuelita me enseñó a" at bounding box center [498, 203] width 415 height 43
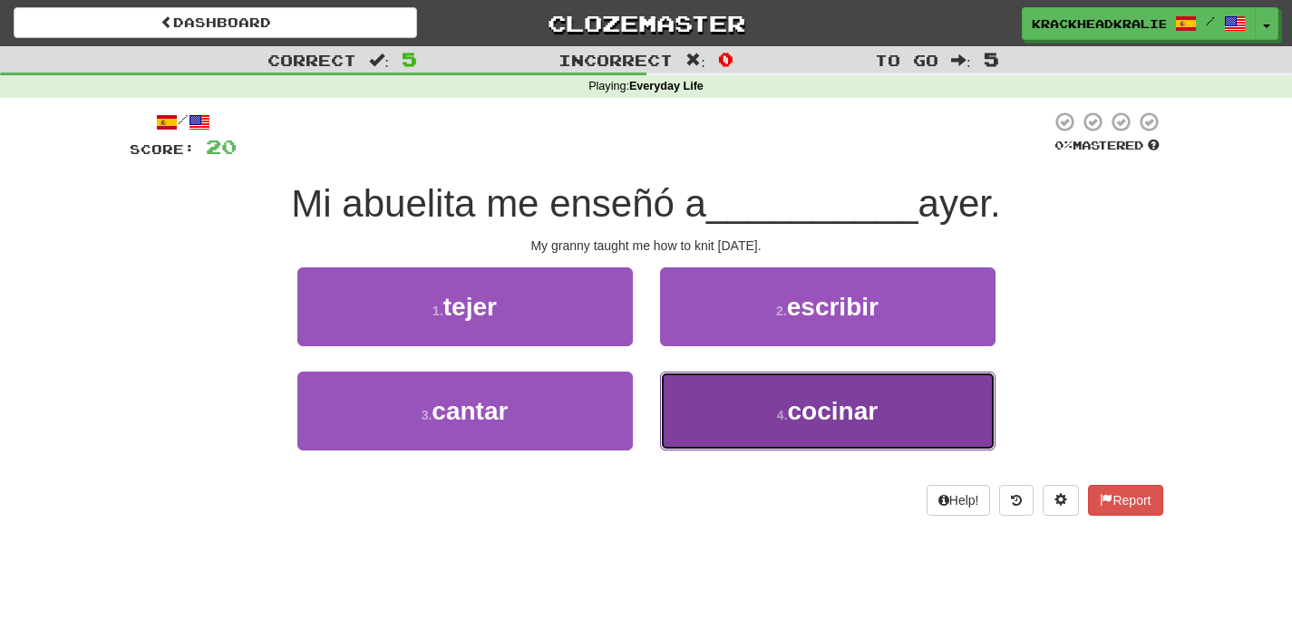
click at [736, 393] on button "4 . cocinar" at bounding box center [828, 411] width 336 height 79
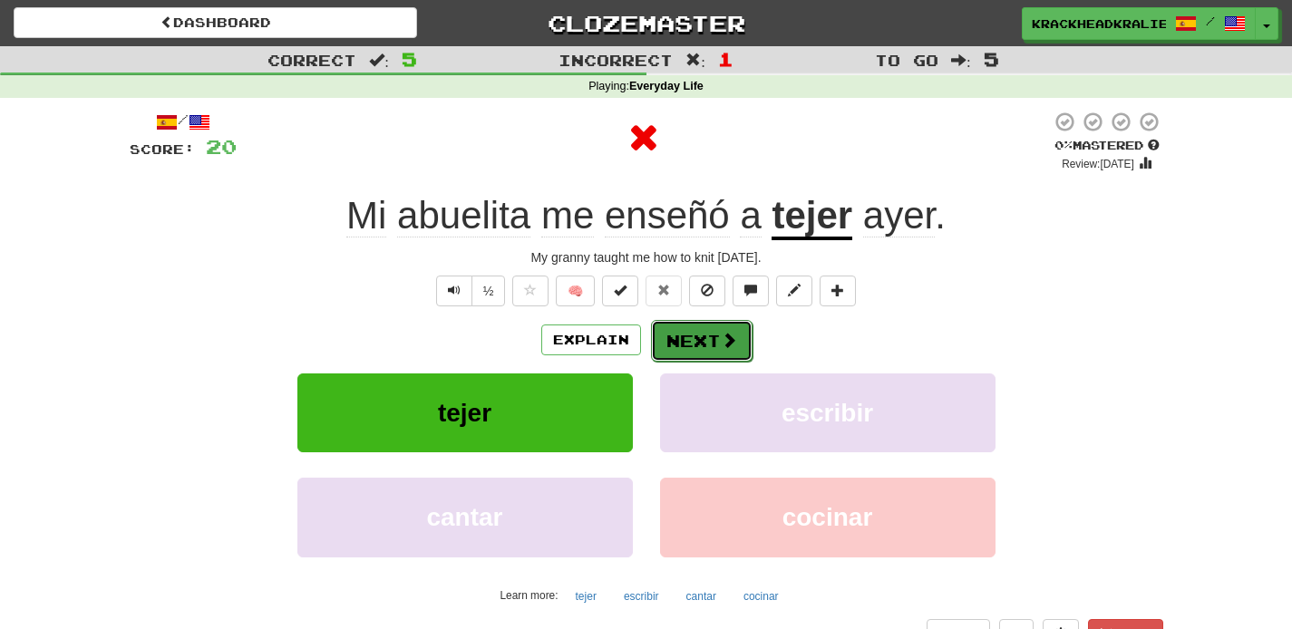
click at [679, 336] on button "Next" at bounding box center [702, 341] width 102 height 42
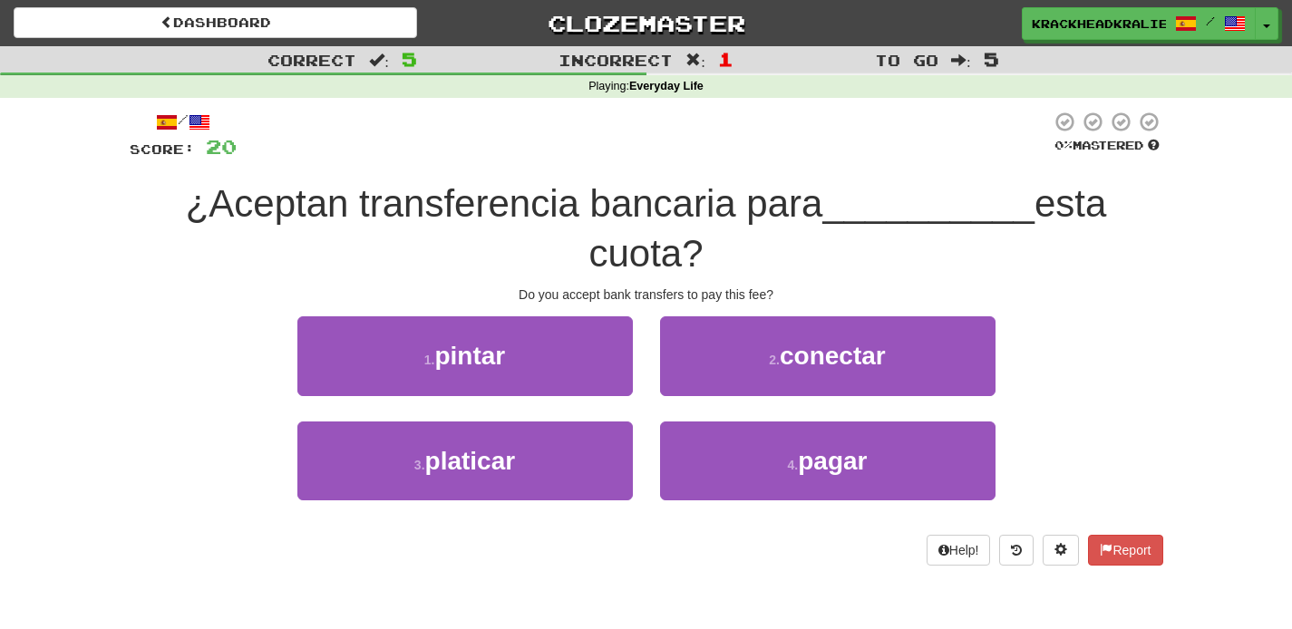
click at [443, 217] on span "¿Aceptan transferencia bancaria para" at bounding box center [505, 203] width 638 height 43
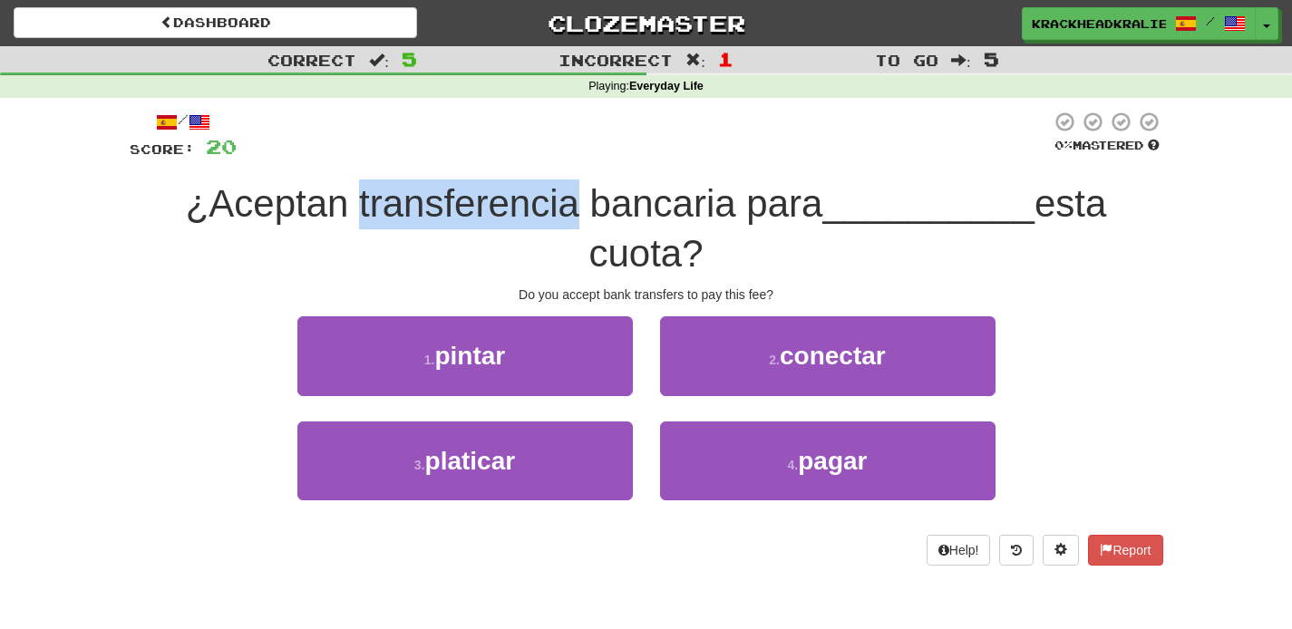
click at [443, 217] on span "¿Aceptan transferencia bancaria para" at bounding box center [505, 203] width 638 height 43
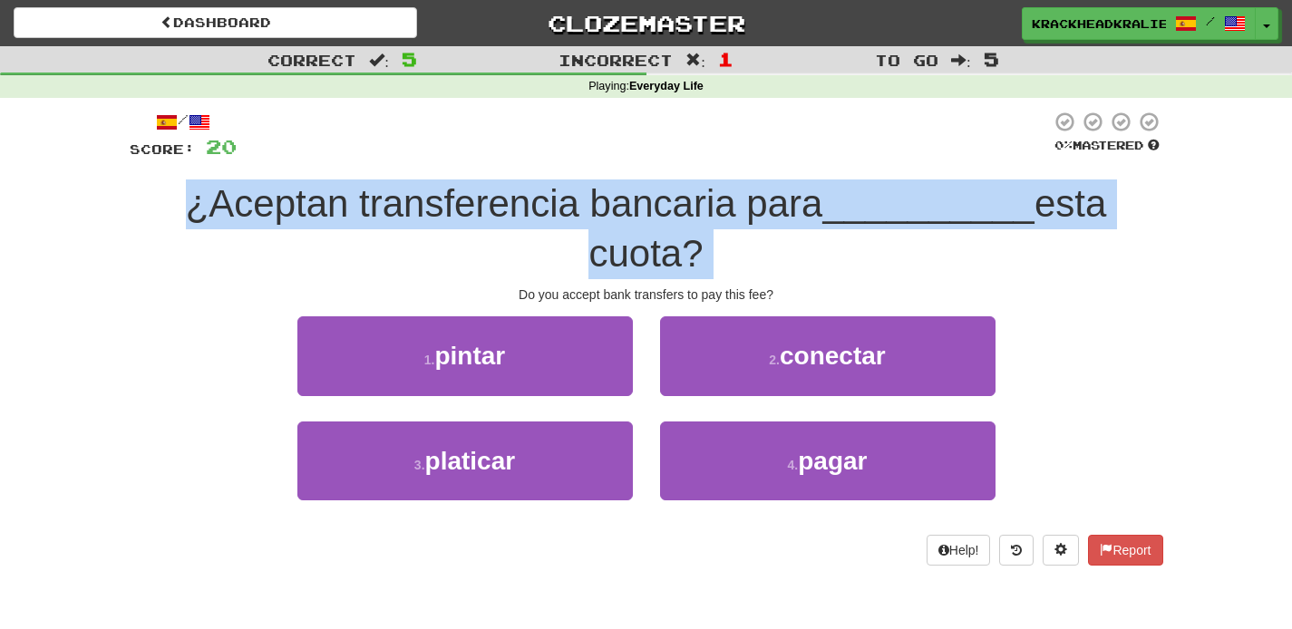
click at [443, 217] on span "¿Aceptan transferencia bancaria para" at bounding box center [505, 203] width 638 height 43
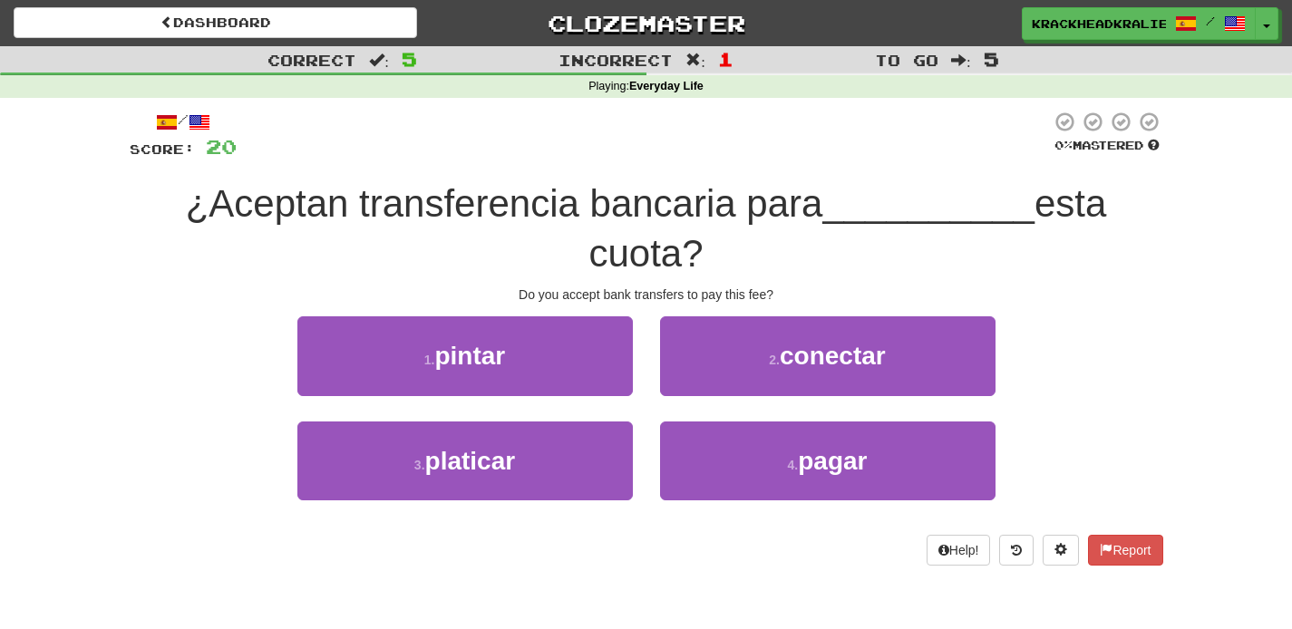
click at [443, 217] on span "¿Aceptan transferencia bancaria para" at bounding box center [505, 203] width 638 height 43
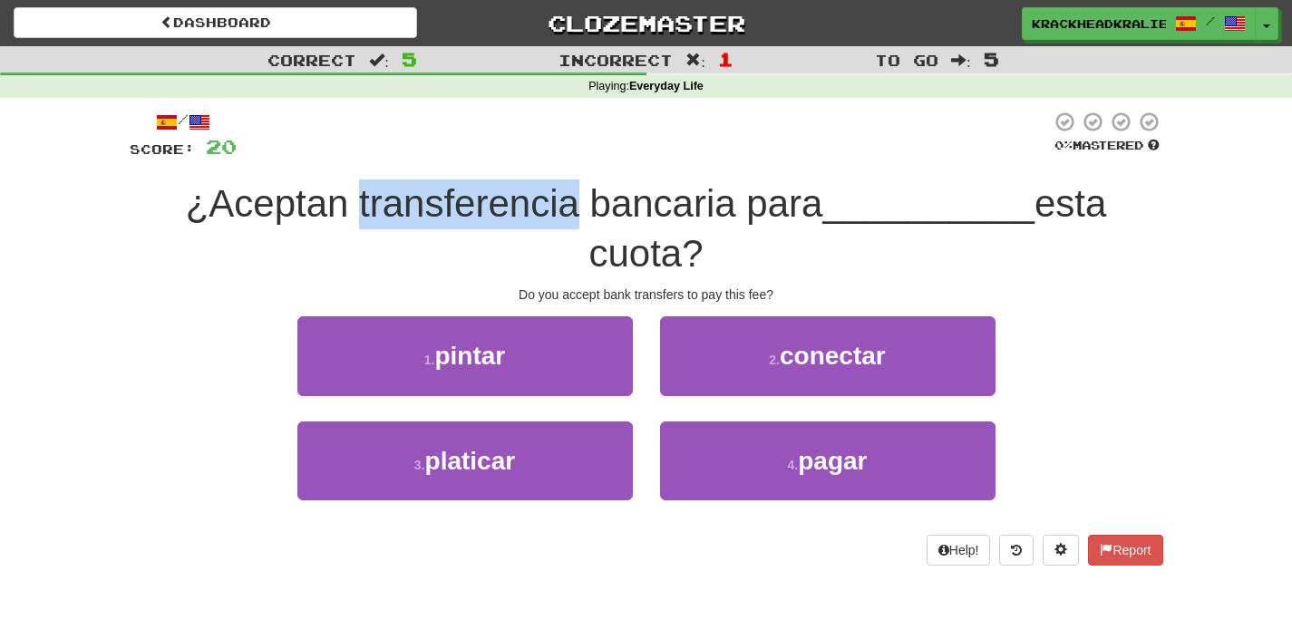
click at [443, 217] on span "¿Aceptan transferencia bancaria para" at bounding box center [505, 203] width 638 height 43
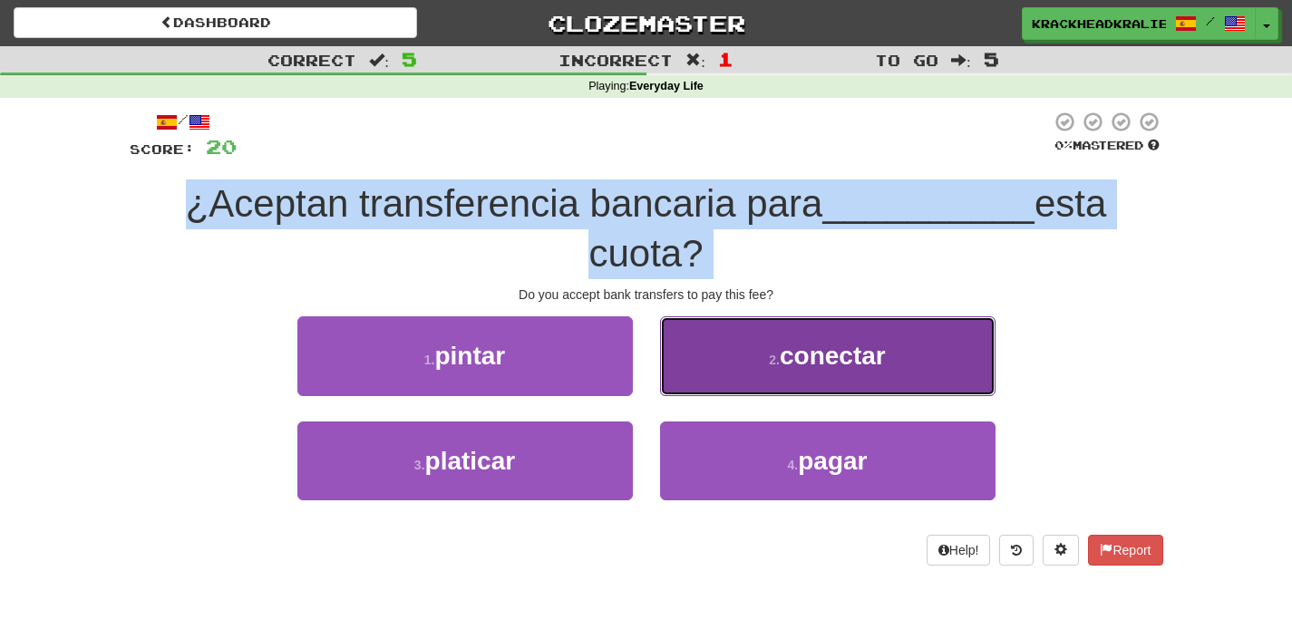
click at [693, 353] on button "2 . conectar" at bounding box center [828, 355] width 336 height 79
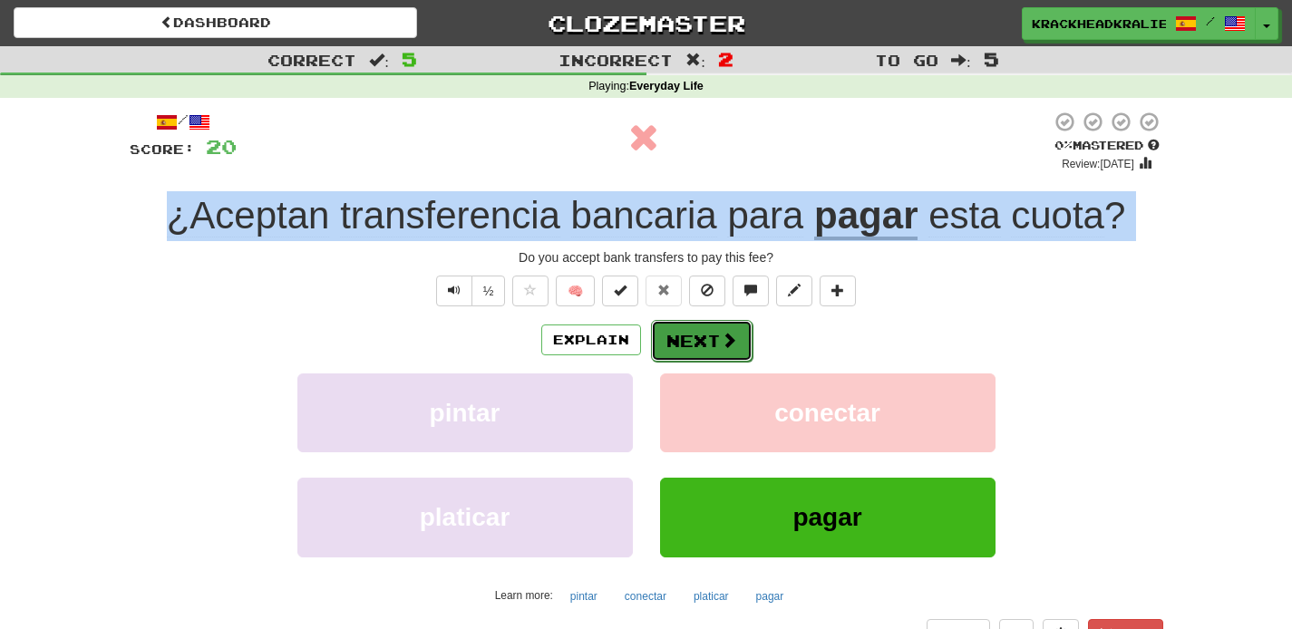
click at [698, 356] on button "Next" at bounding box center [702, 341] width 102 height 42
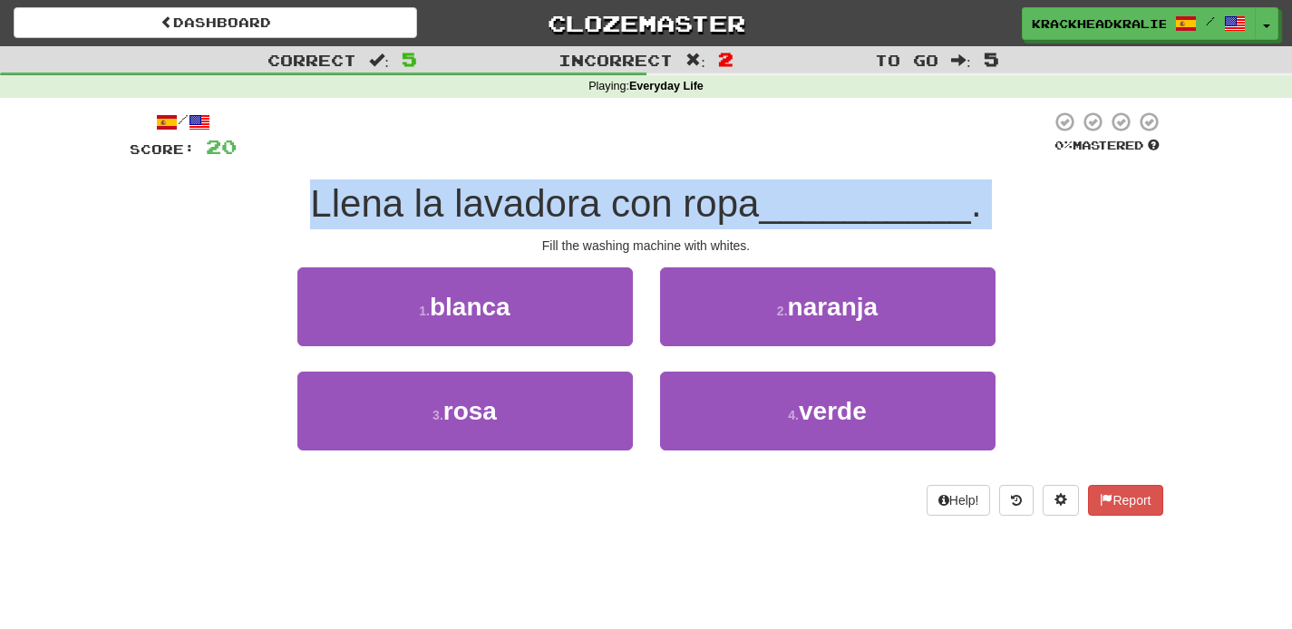
click at [499, 202] on span "Llena la lavadora con ropa" at bounding box center [534, 203] width 449 height 43
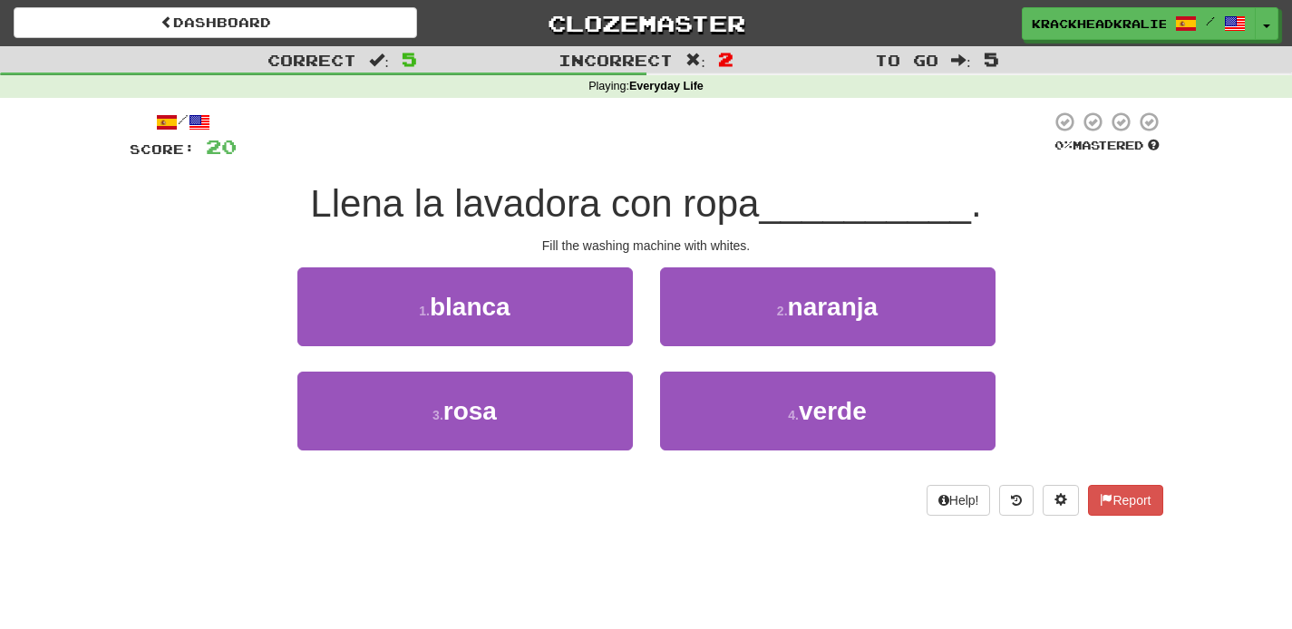
click at [499, 202] on span "Llena la lavadora con ropa" at bounding box center [534, 203] width 449 height 43
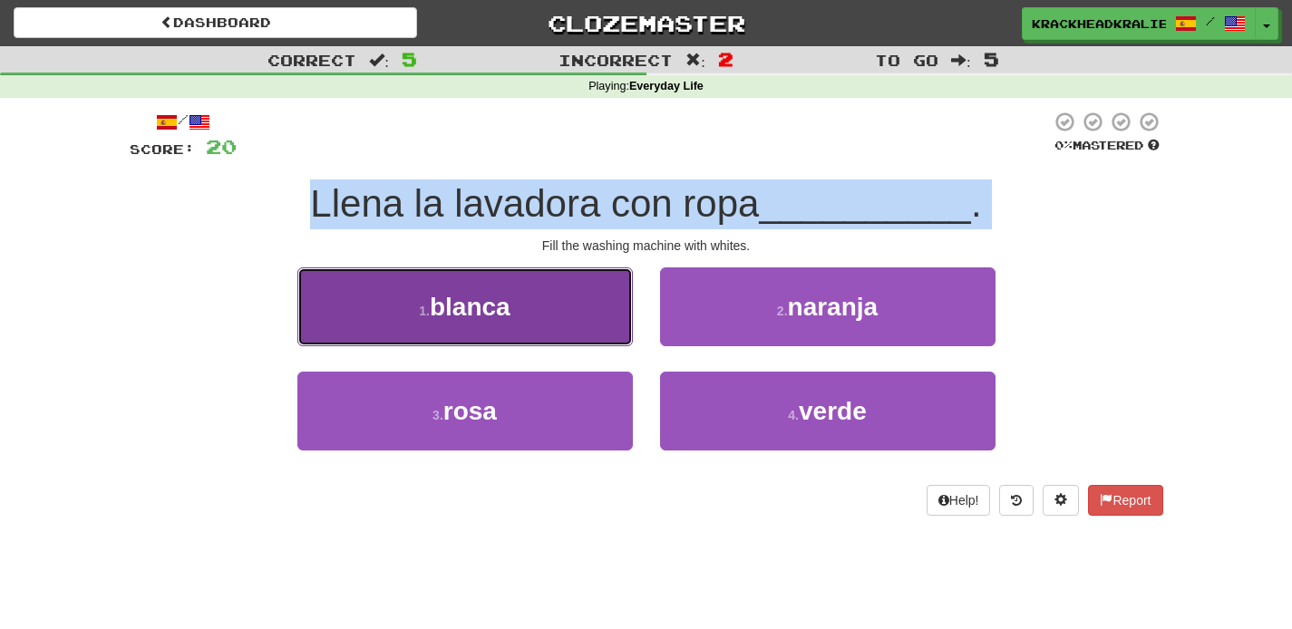
click at [576, 309] on button "1 . blanca" at bounding box center [465, 307] width 336 height 79
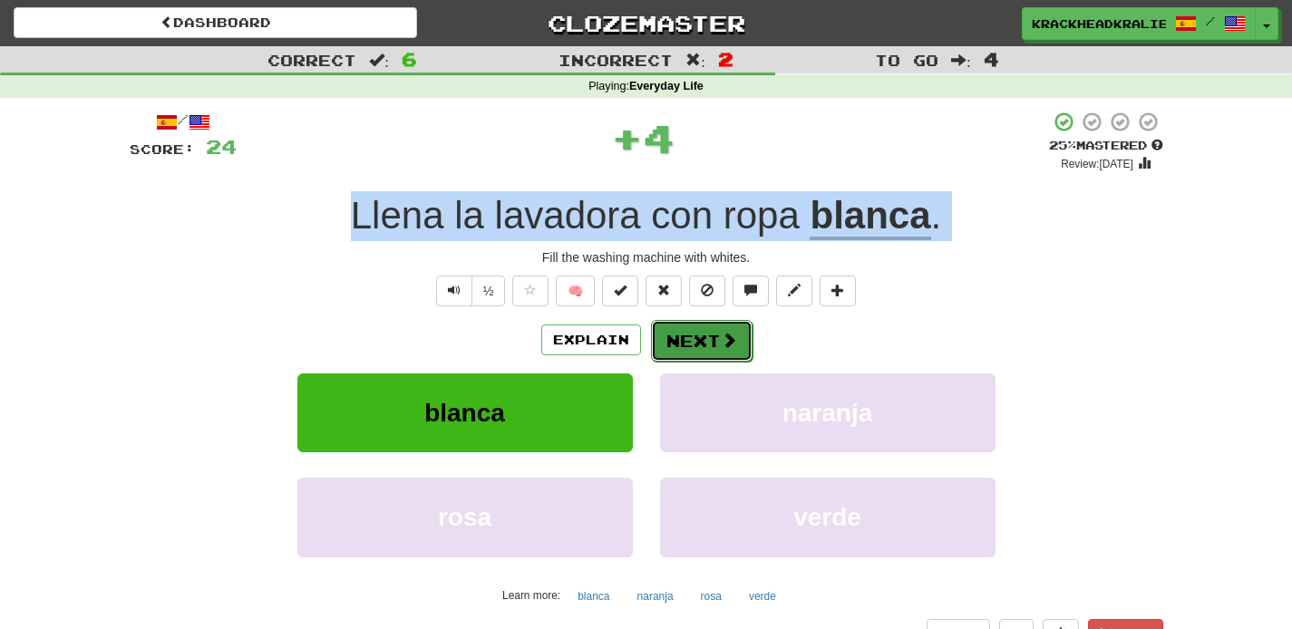
click at [705, 344] on button "Next" at bounding box center [702, 341] width 102 height 42
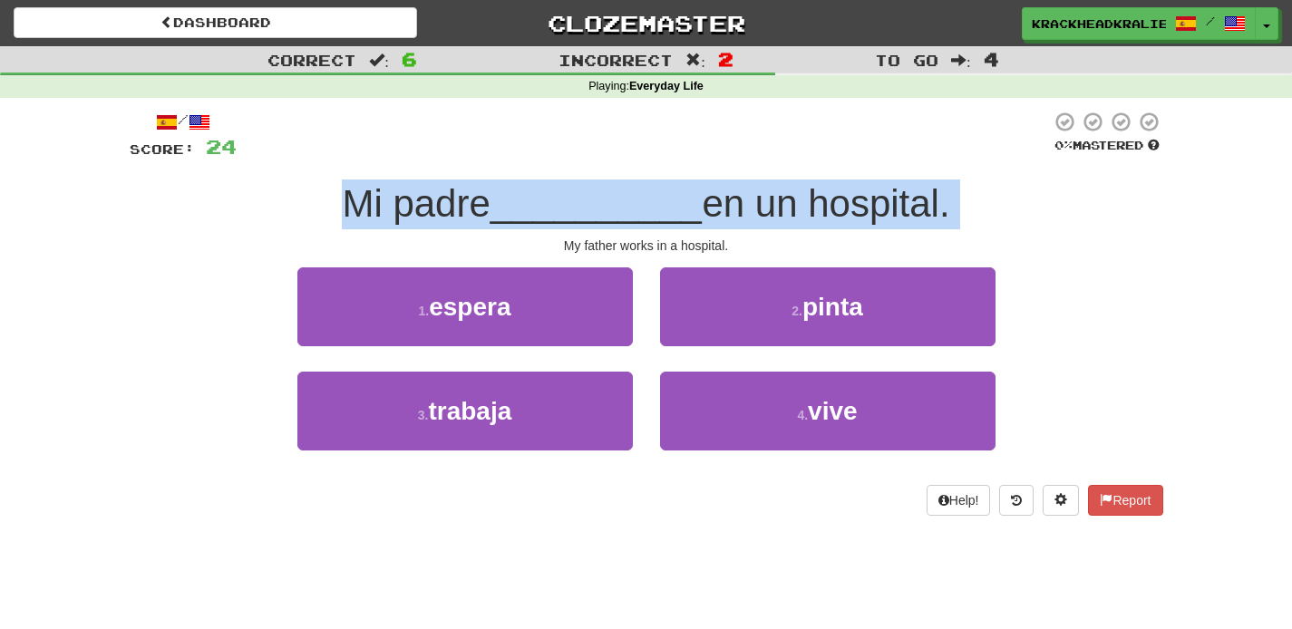
click at [482, 233] on div "/ Score: 24 0 % Mastered Mi padre __________ en un hospital. My father works in…" at bounding box center [647, 313] width 1034 height 405
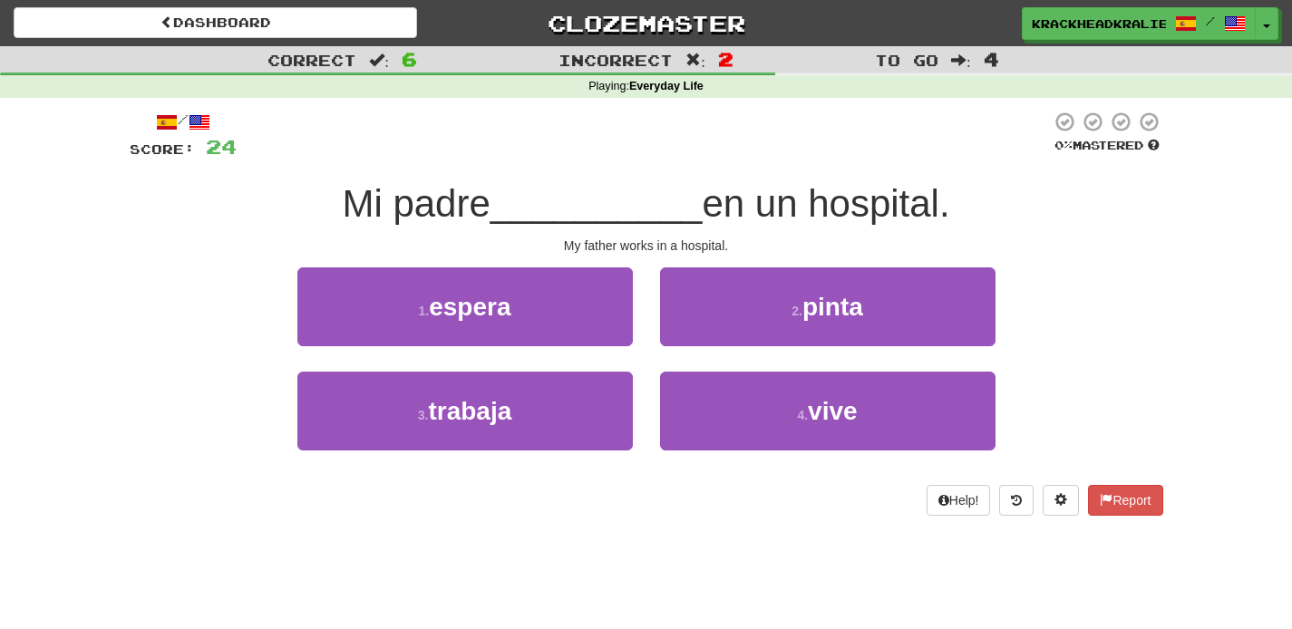
click at [482, 233] on div "/ Score: 24 0 % Mastered Mi padre __________ en un hospital. My father works in…" at bounding box center [647, 313] width 1034 height 405
click at [441, 190] on span "Mi padre" at bounding box center [416, 203] width 148 height 43
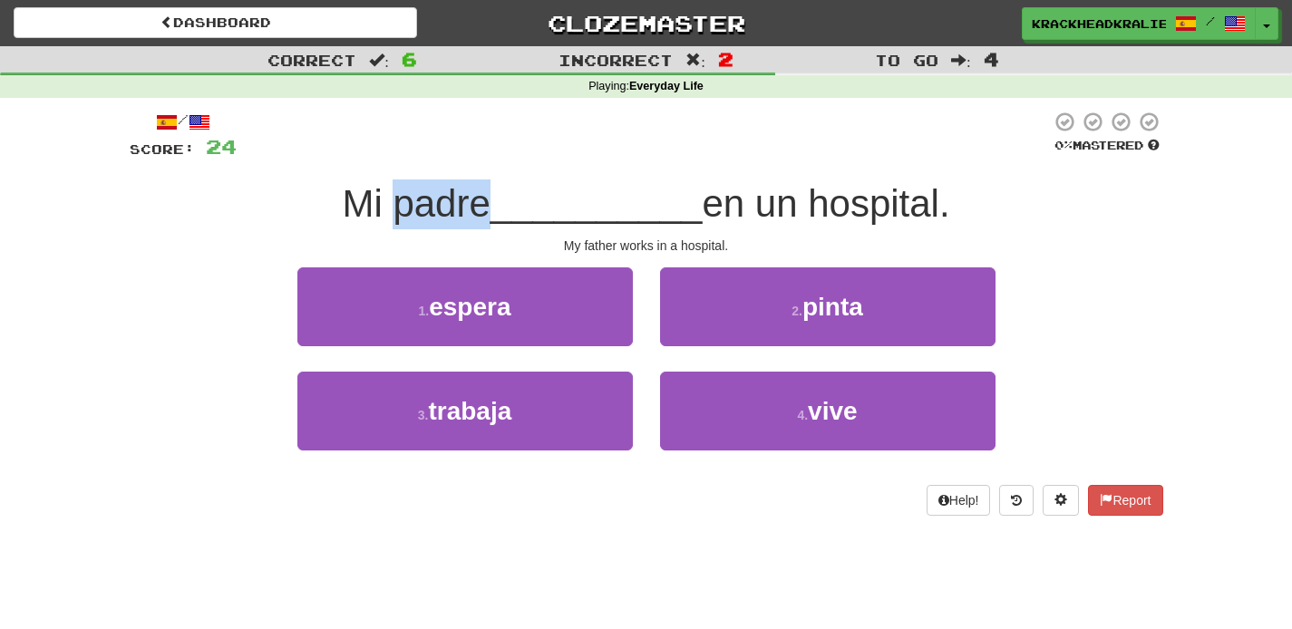
click at [441, 190] on span "Mi padre" at bounding box center [416, 203] width 148 height 43
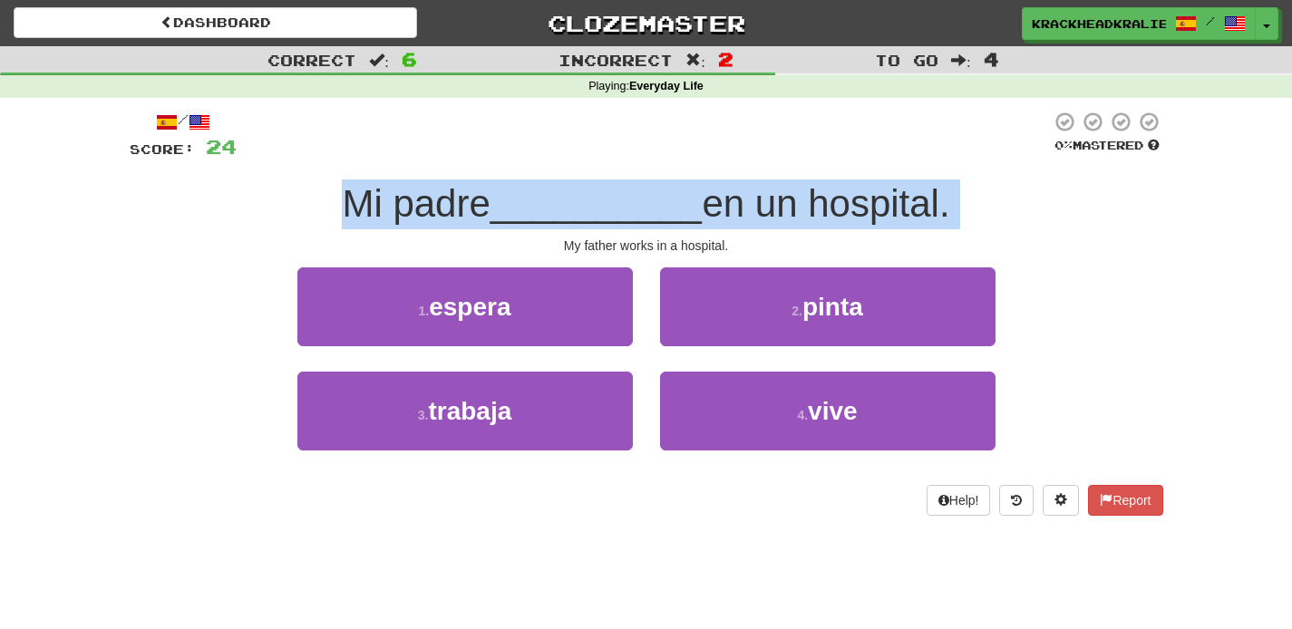
click at [441, 190] on span "Mi padre" at bounding box center [416, 203] width 148 height 43
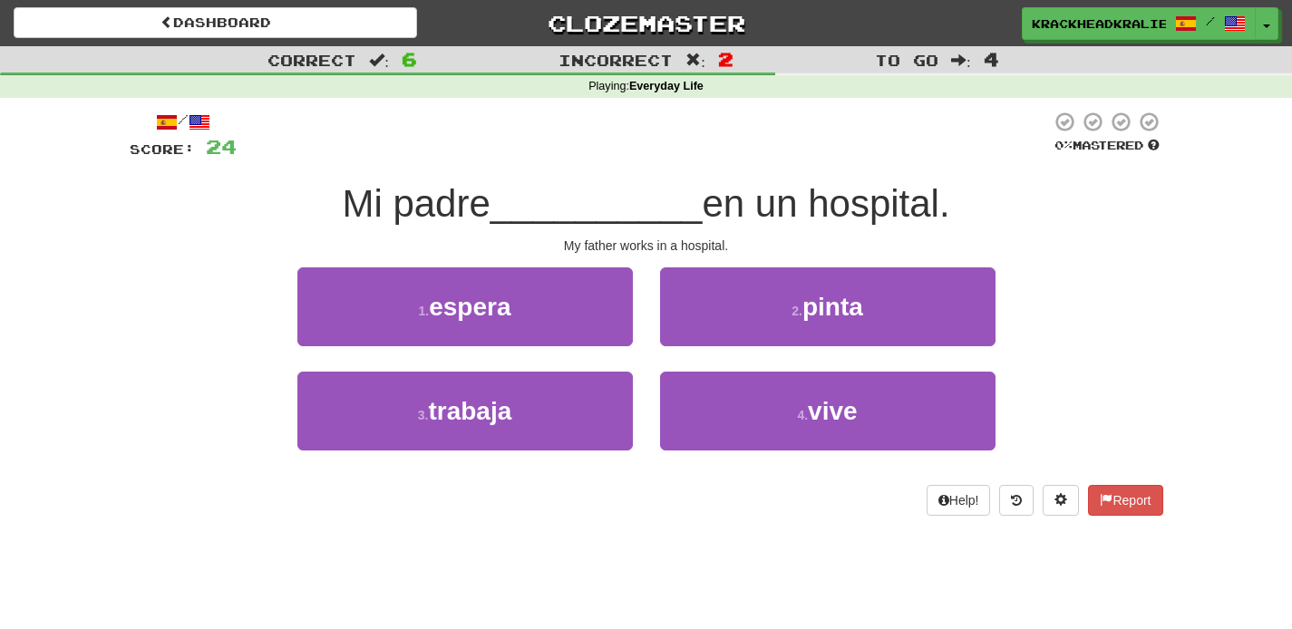
click at [414, 219] on span "Mi padre" at bounding box center [416, 203] width 148 height 43
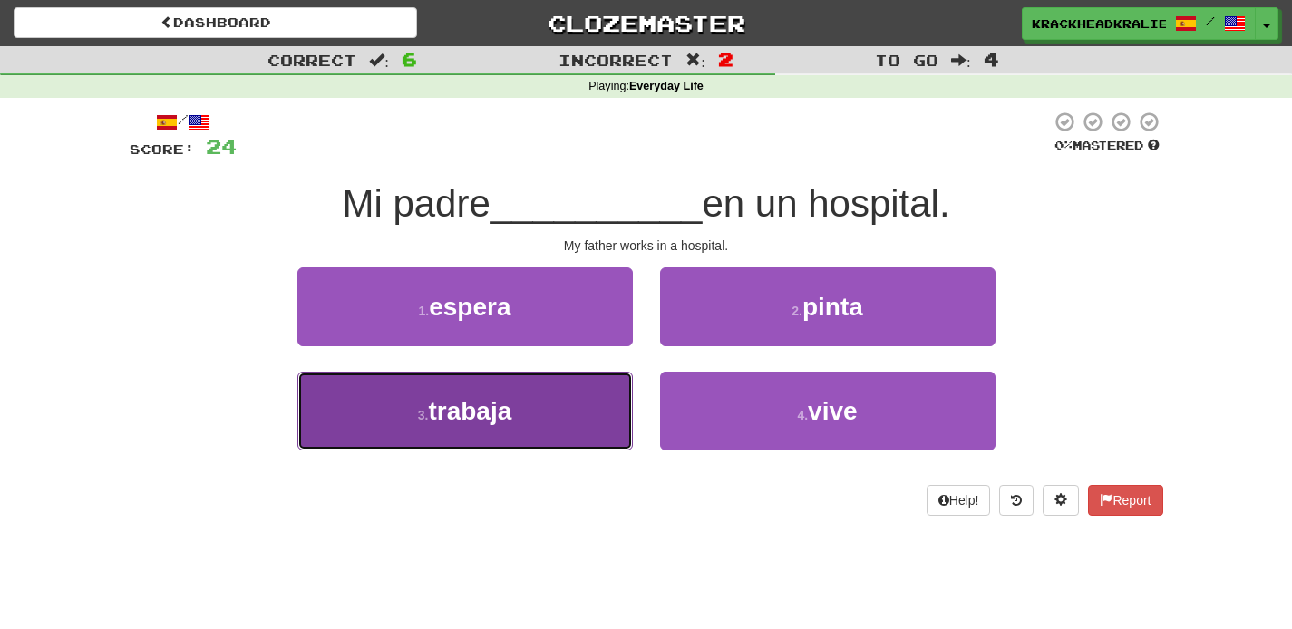
click at [460, 404] on span "trabaja" at bounding box center [469, 411] width 83 height 28
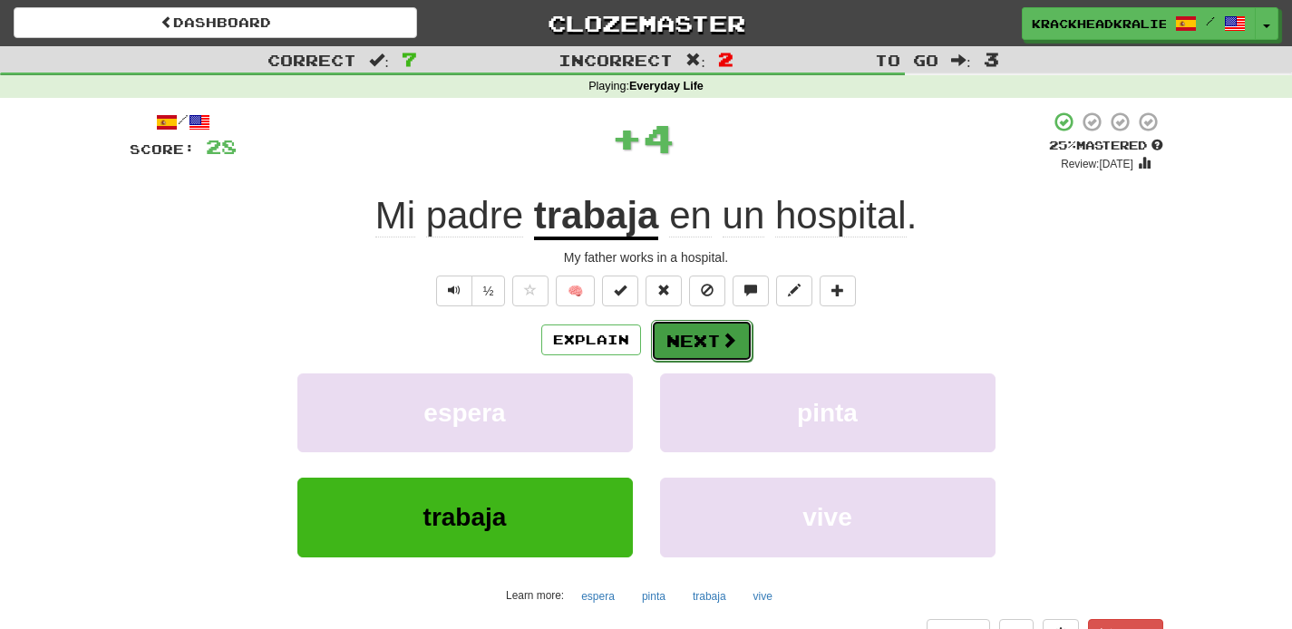
click at [665, 346] on button "Next" at bounding box center [702, 341] width 102 height 42
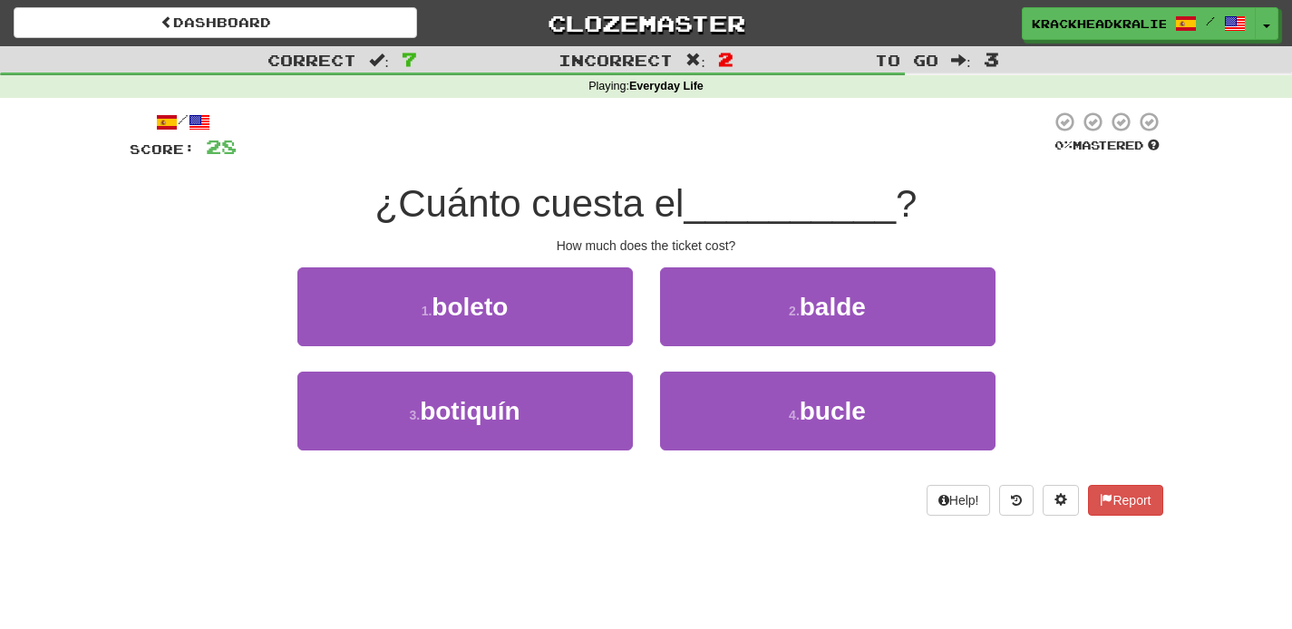
click at [416, 182] on span "¿Cuánto cuesta el" at bounding box center [529, 203] width 309 height 43
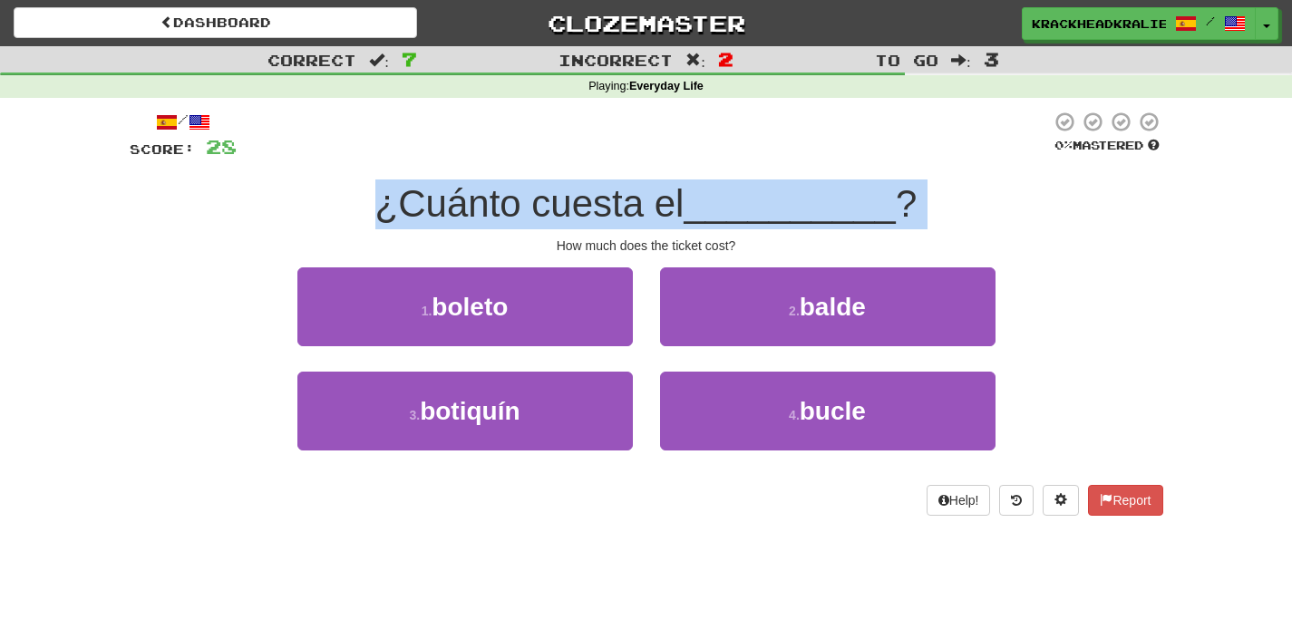
click at [416, 182] on span "¿Cuánto cuesta el" at bounding box center [529, 203] width 309 height 43
click at [442, 187] on span "¿Cuánto cuesta el" at bounding box center [529, 203] width 309 height 43
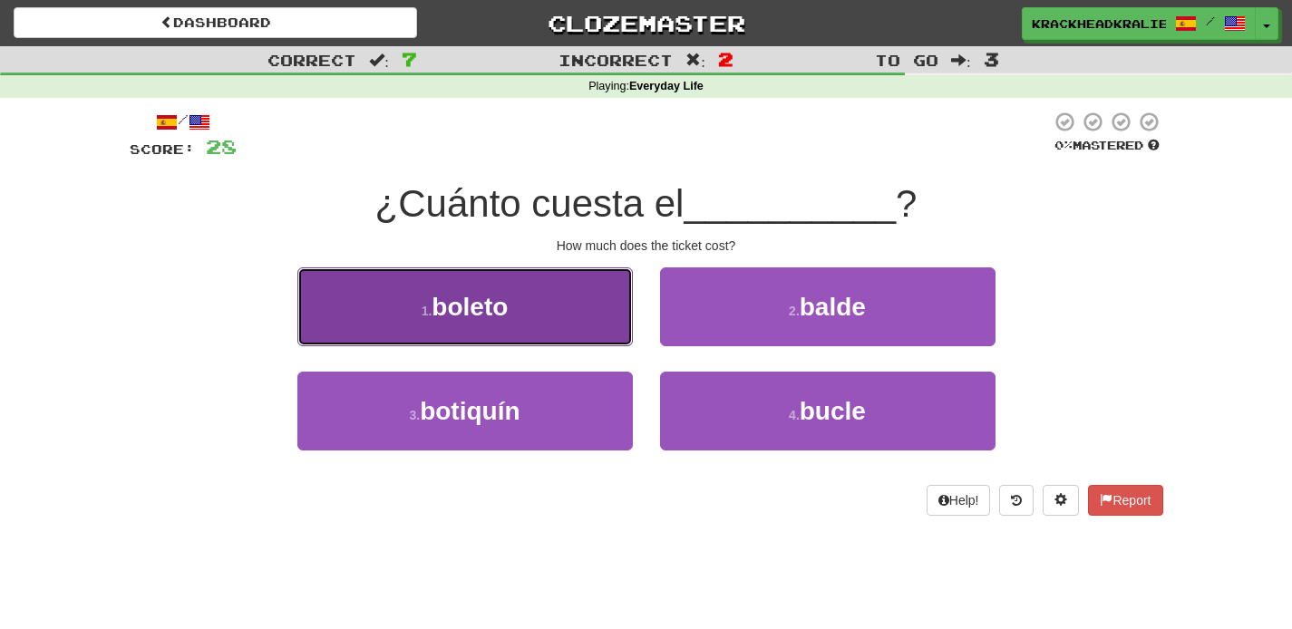
click at [485, 309] on span "boleto" at bounding box center [470, 307] width 76 height 28
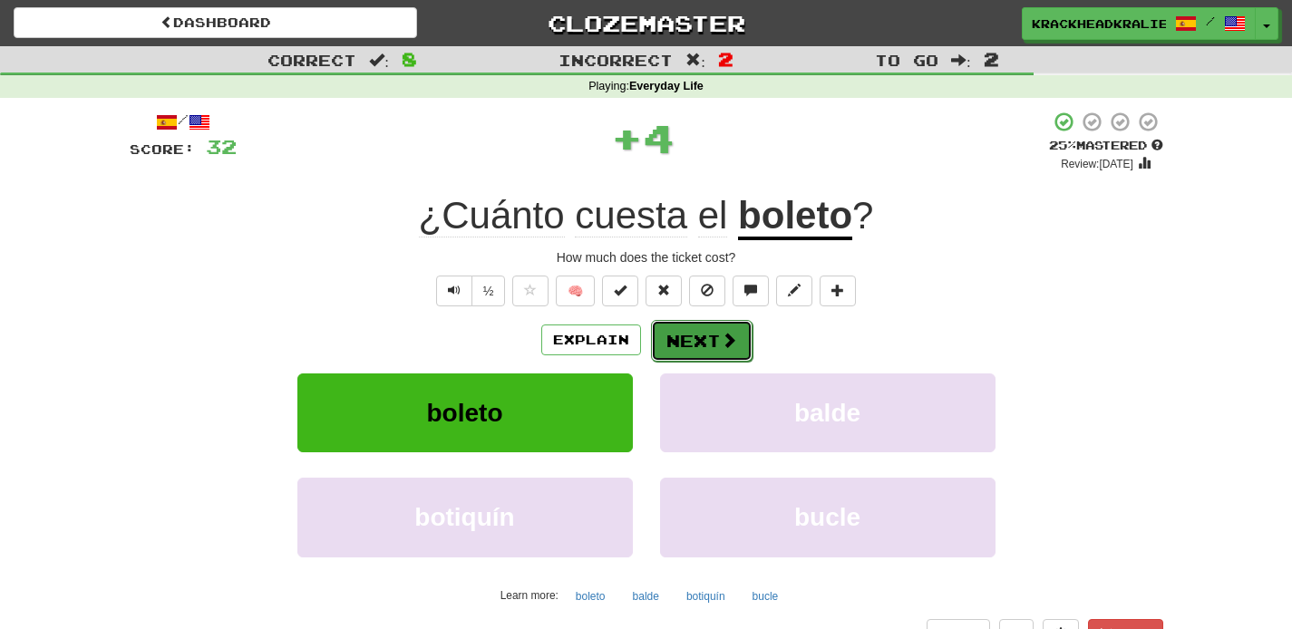
click at [694, 348] on button "Next" at bounding box center [702, 341] width 102 height 42
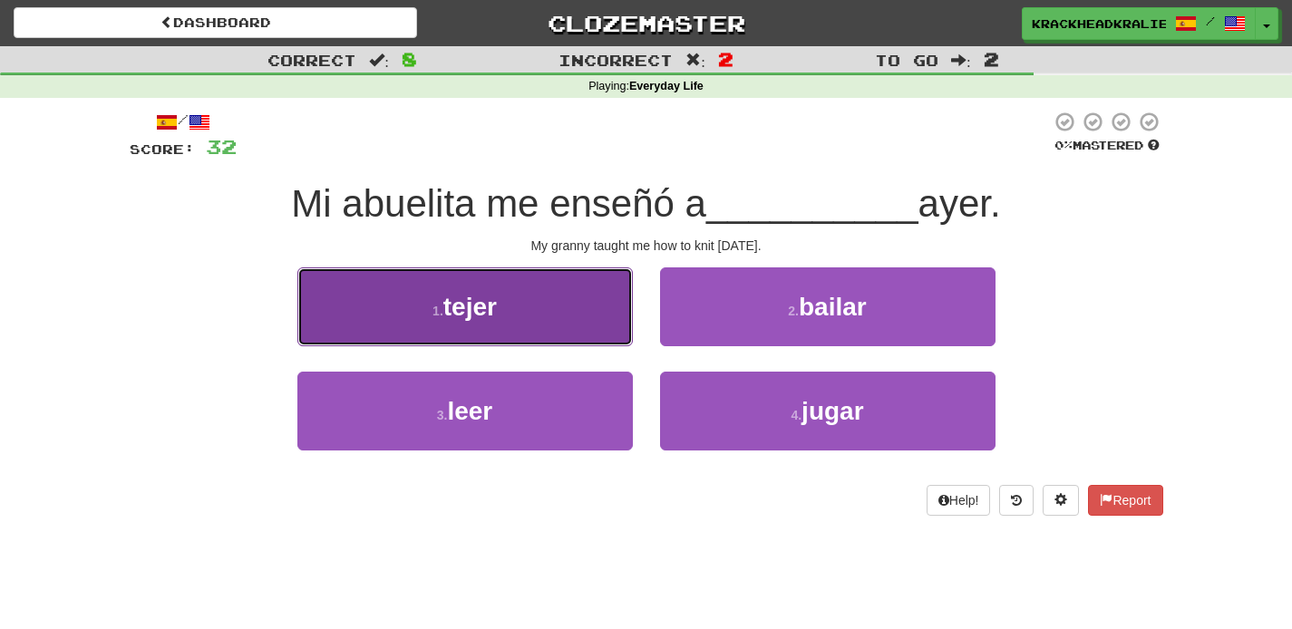
click at [441, 314] on small "1 ." at bounding box center [438, 311] width 11 height 15
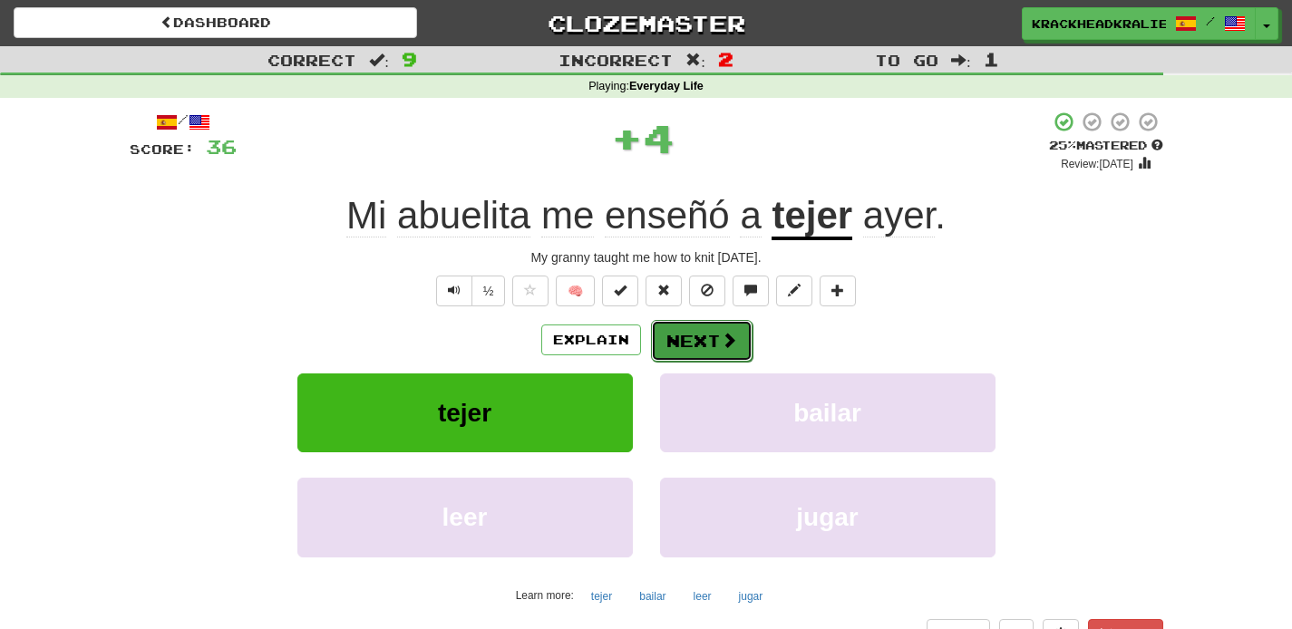
click at [713, 330] on button "Next" at bounding box center [702, 341] width 102 height 42
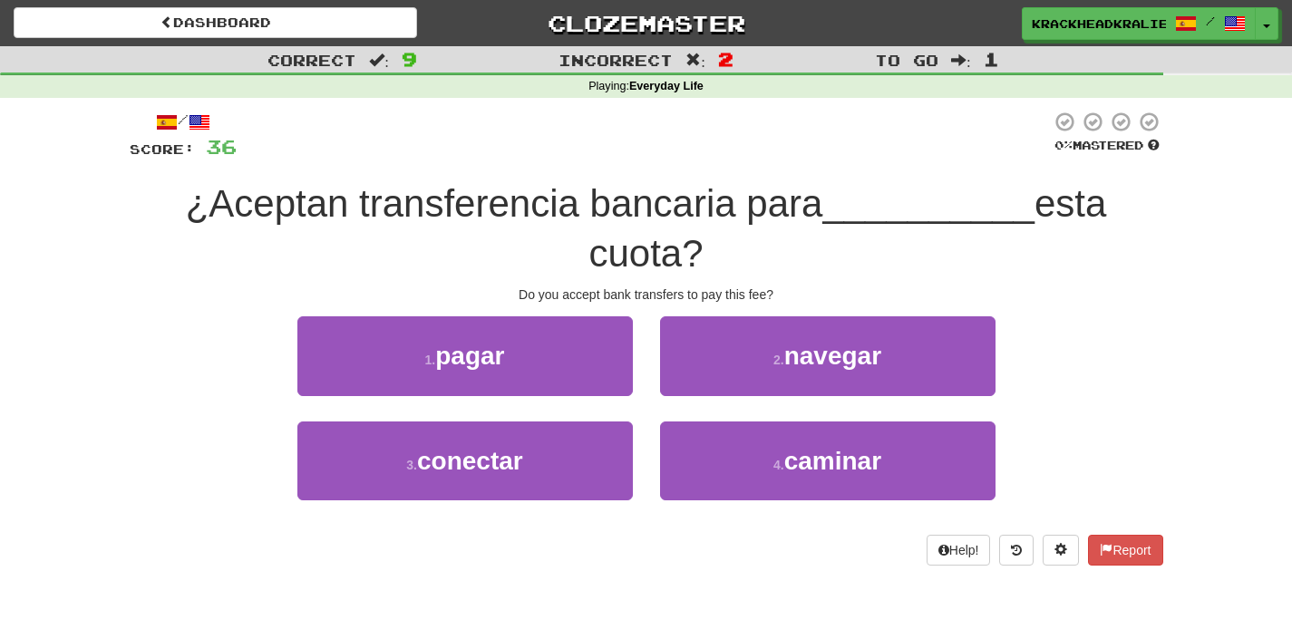
click at [511, 211] on span "¿Aceptan transferencia bancaria para" at bounding box center [505, 203] width 638 height 43
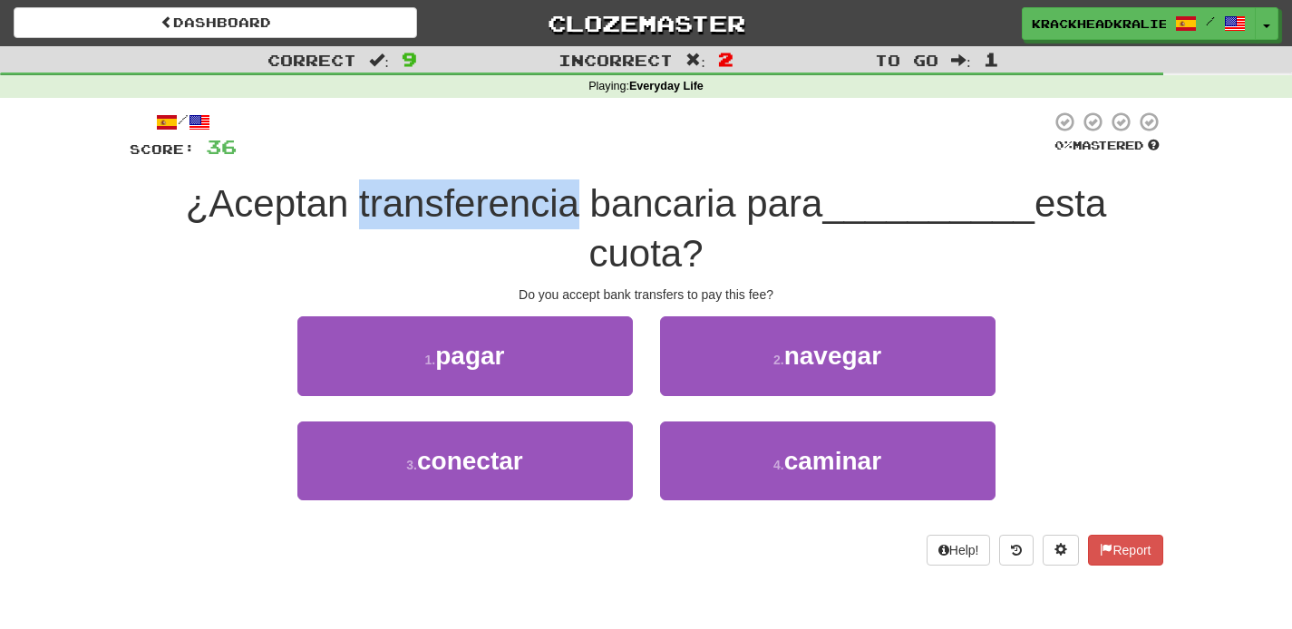
click at [511, 211] on span "¿Aceptan transferencia bancaria para" at bounding box center [505, 203] width 638 height 43
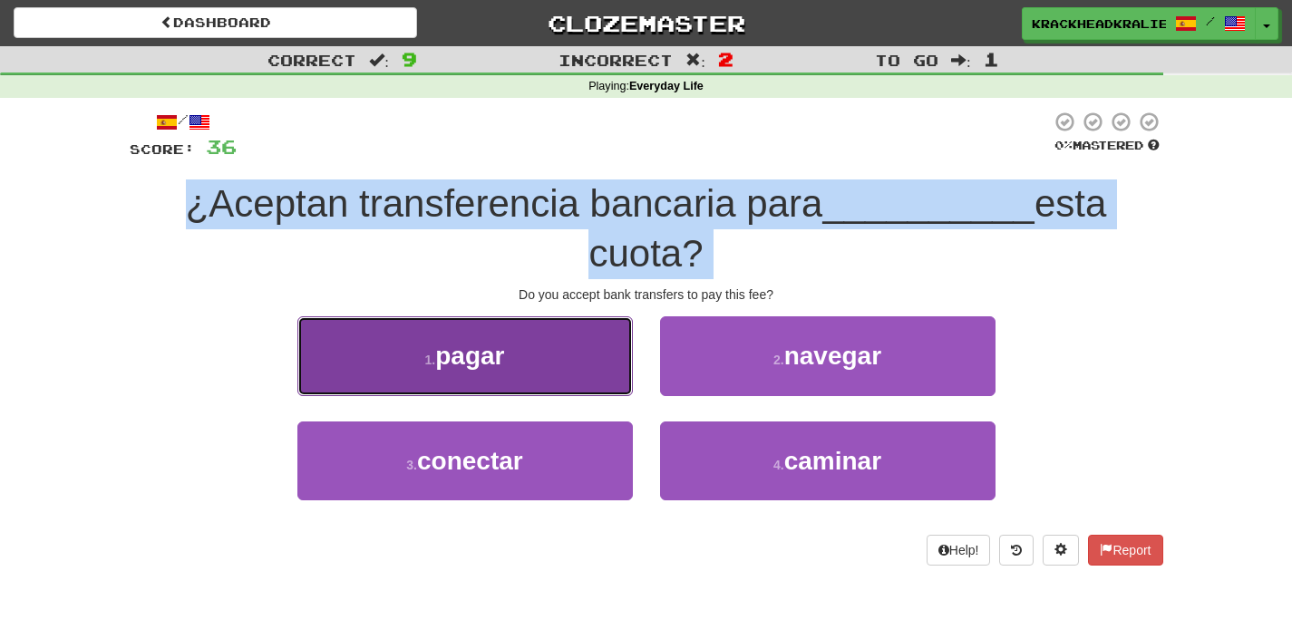
click at [478, 342] on span "pagar" at bounding box center [469, 356] width 69 height 28
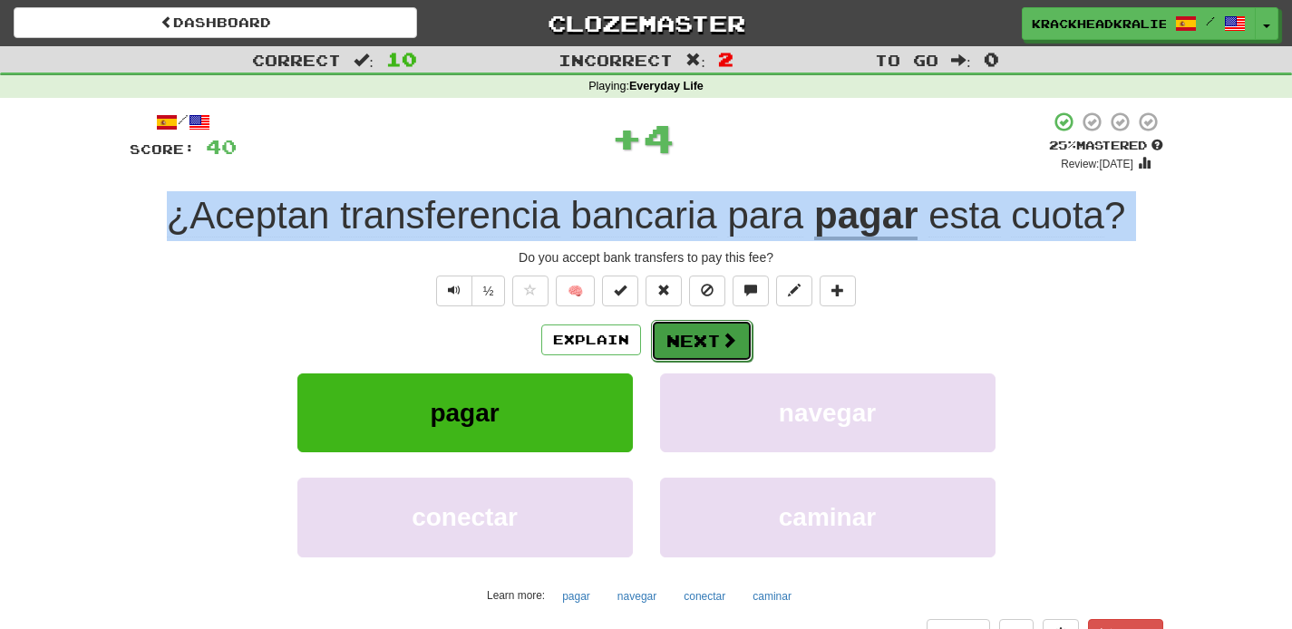
click at [682, 349] on button "Next" at bounding box center [702, 341] width 102 height 42
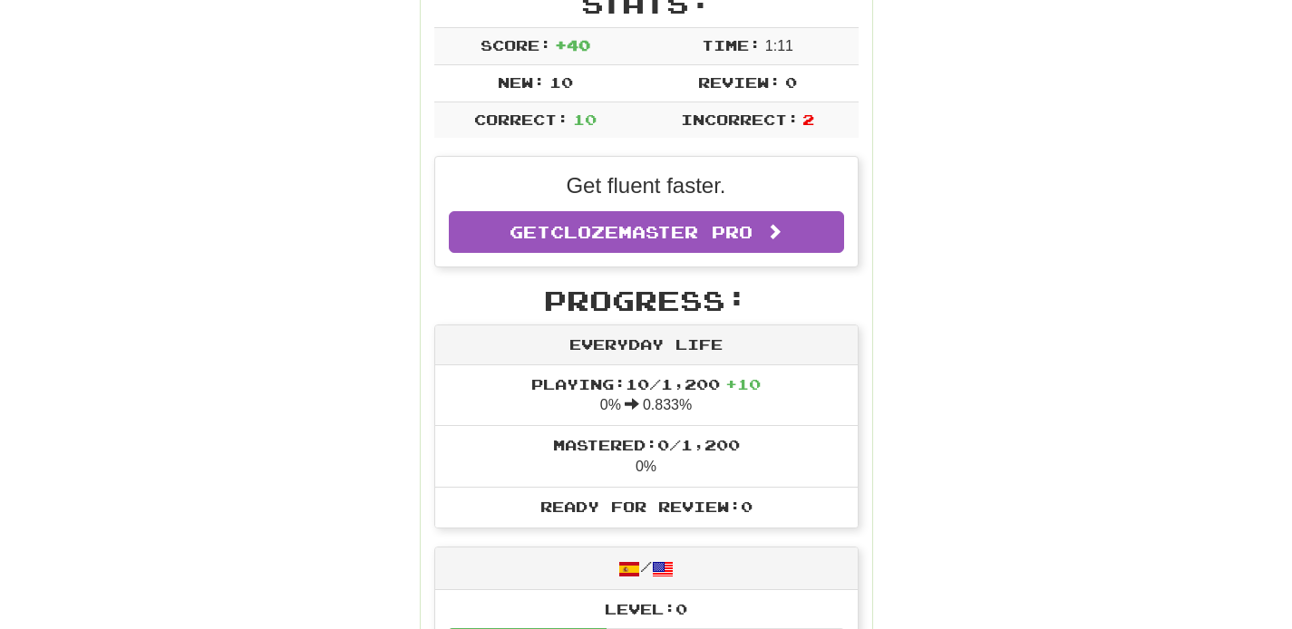
scroll to position [495, 0]
